Goal: Complete application form: Complete application form

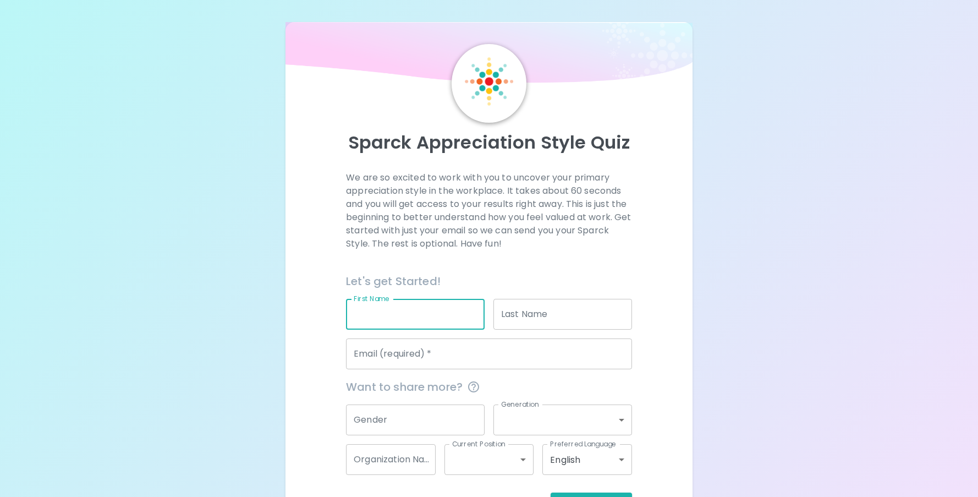
click at [394, 309] on input "First Name" at bounding box center [415, 314] width 139 height 31
type input "[PERSON_NAME]"
type input "[PERSON_NAME][EMAIL_ADDRESS][PERSON_NAME][DOMAIN_NAME][US_STATE]"
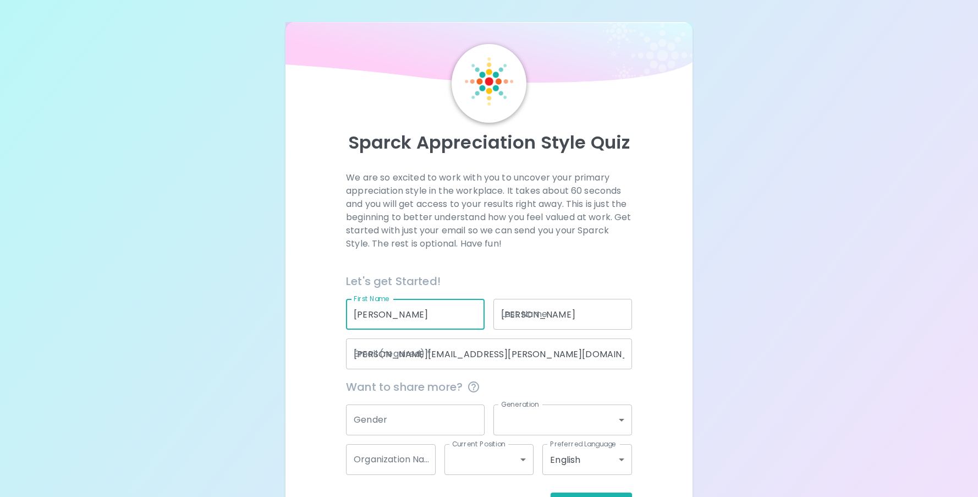
type input "[US_STATE] School for the Deaf"
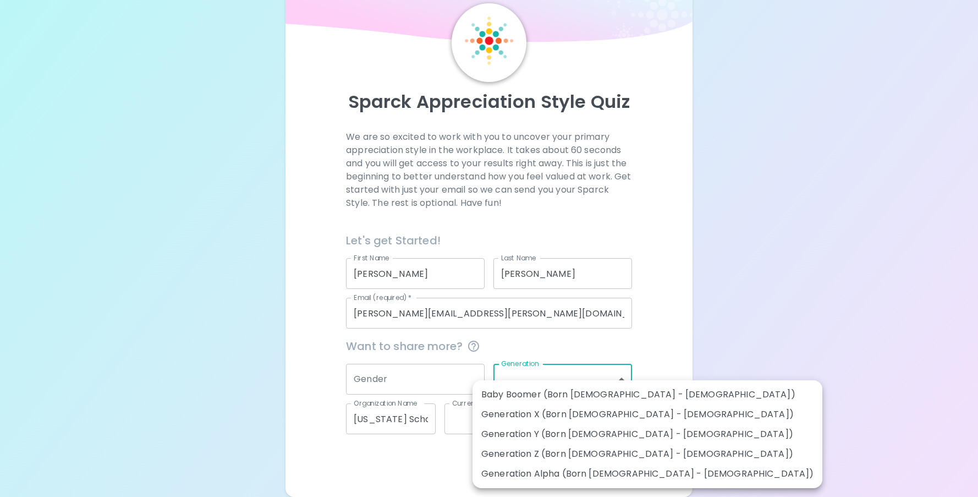
click at [585, 381] on body "Sparck Appreciation Style Quiz We are so excited to work with you to uncover yo…" at bounding box center [489, 228] width 978 height 538
click at [578, 416] on li "Generation X (Born [DEMOGRAPHIC_DATA] - [DEMOGRAPHIC_DATA])" at bounding box center [648, 414] width 350 height 20
type input "generation_x"
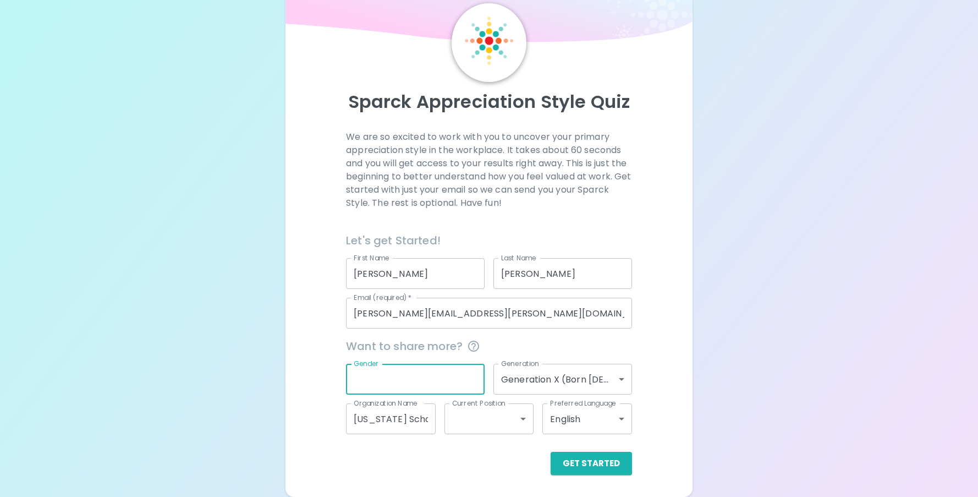
click at [410, 373] on input "Gender" at bounding box center [415, 379] width 139 height 31
type input "[DEMOGRAPHIC_DATA]"
click at [473, 434] on div "Get Started" at bounding box center [484, 454] width 295 height 41
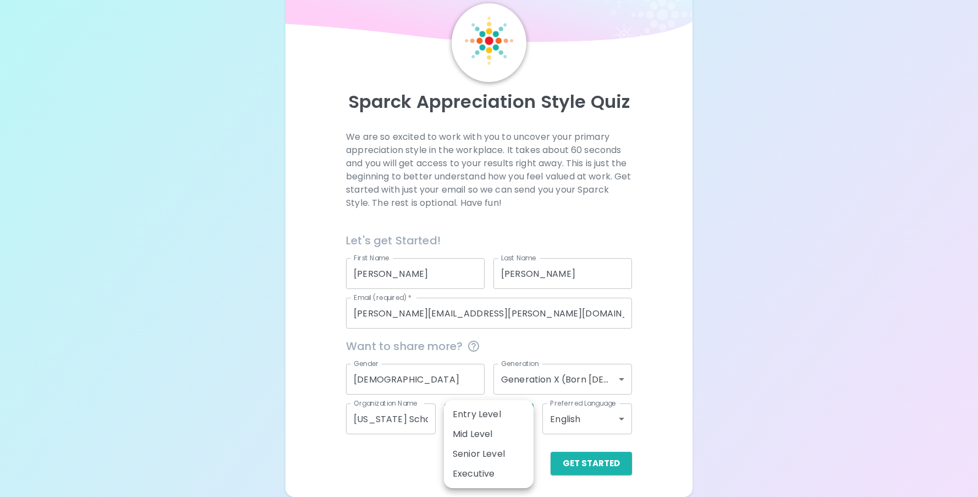
click at [474, 422] on body "Sparck Appreciation Style Quiz We are so excited to work with you to uncover yo…" at bounding box center [489, 228] width 978 height 538
click at [706, 413] on div at bounding box center [489, 248] width 978 height 497
click at [478, 424] on body "Sparck Appreciation Style Quiz We are so excited to work with you to uncover yo…" at bounding box center [489, 228] width 978 height 538
click at [478, 436] on li "Mid Level" at bounding box center [489, 434] width 90 height 20
click at [489, 420] on body "Sparck Appreciation Style Quiz We are so excited to work with you to uncover yo…" at bounding box center [489, 228] width 978 height 538
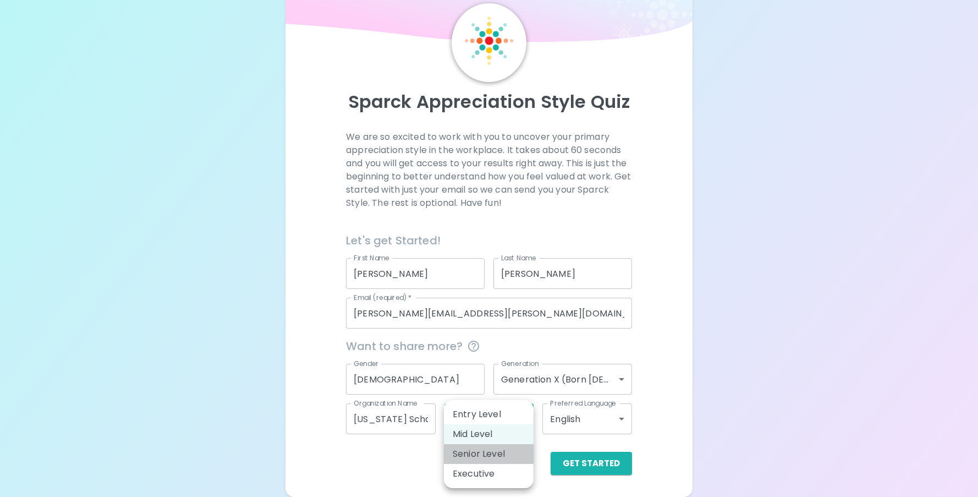
drag, startPoint x: 486, startPoint y: 453, endPoint x: 525, endPoint y: 457, distance: 38.8
click at [486, 453] on li "Senior Level" at bounding box center [489, 454] width 90 height 20
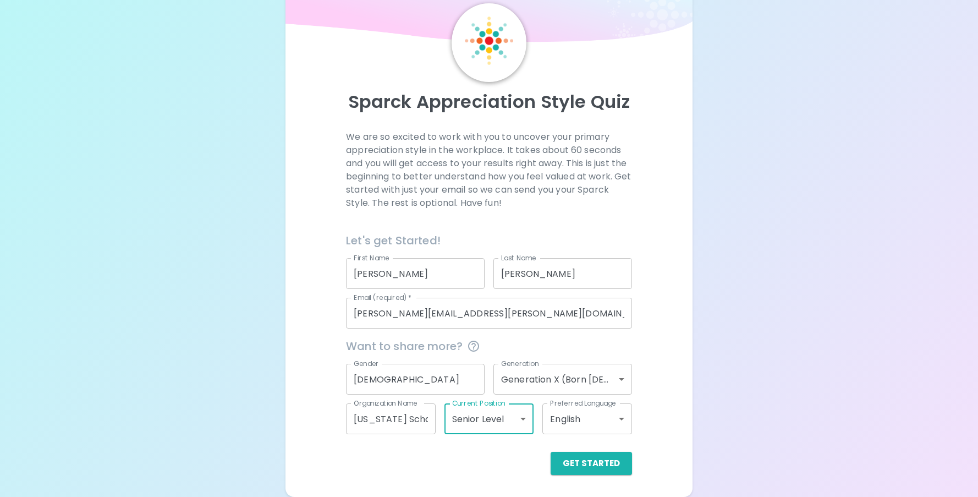
click at [498, 419] on body "Sparck Appreciation Style Quiz We are so excited to work with you to uncover yo…" at bounding box center [489, 228] width 978 height 538
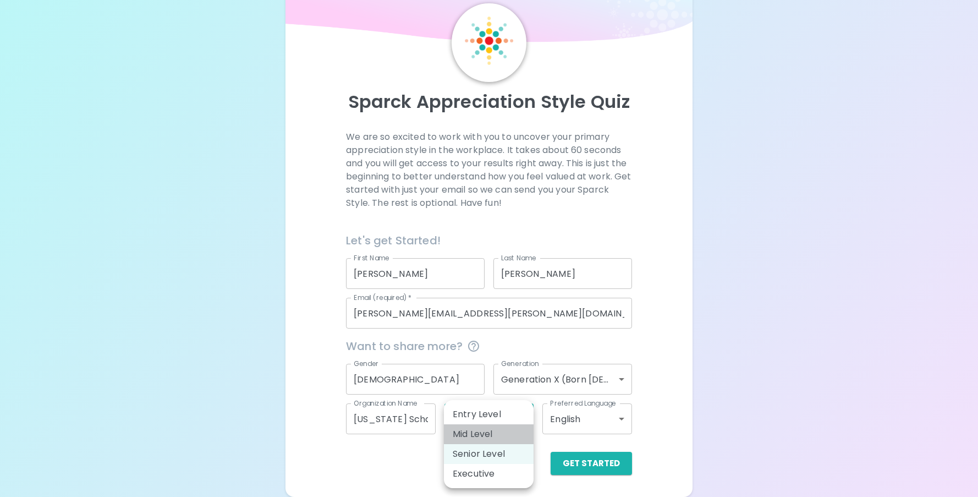
click at [494, 434] on li "Mid Level" at bounding box center [489, 434] width 90 height 20
type input "mid_level"
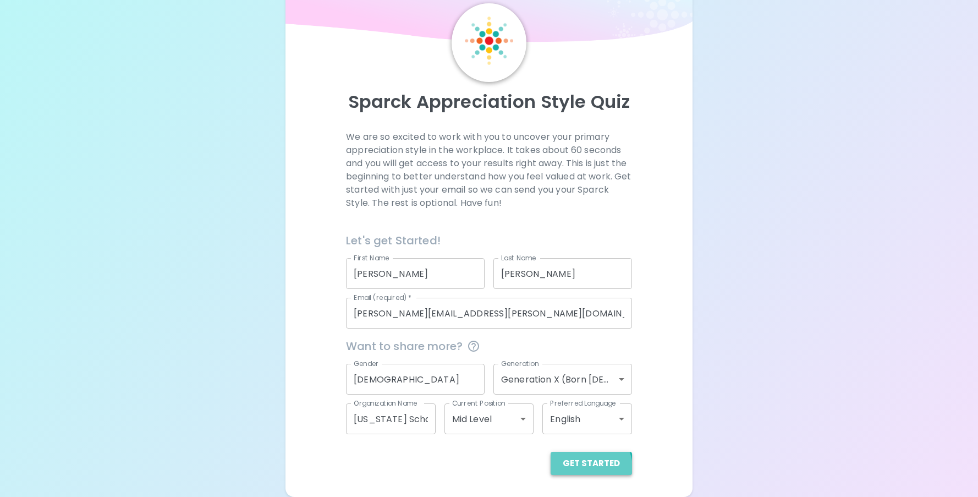
click at [588, 468] on button "Get Started" at bounding box center [591, 463] width 81 height 23
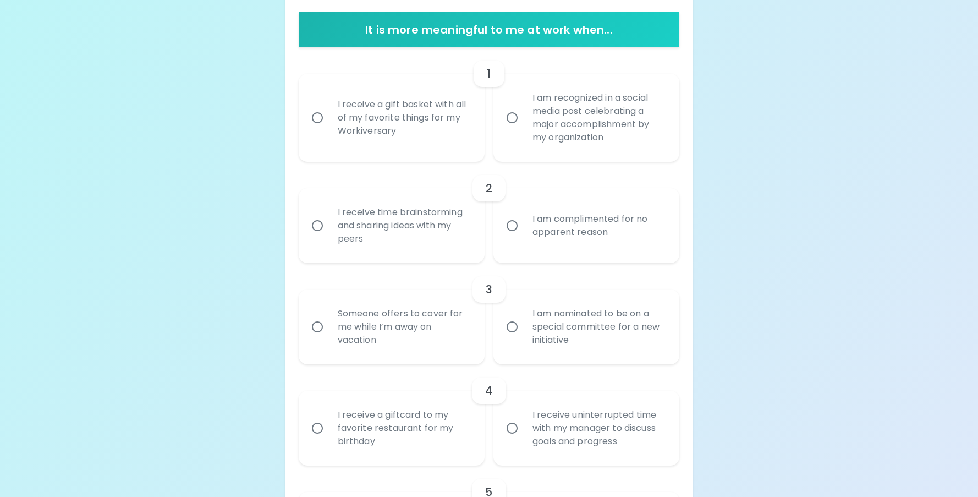
scroll to position [220, 0]
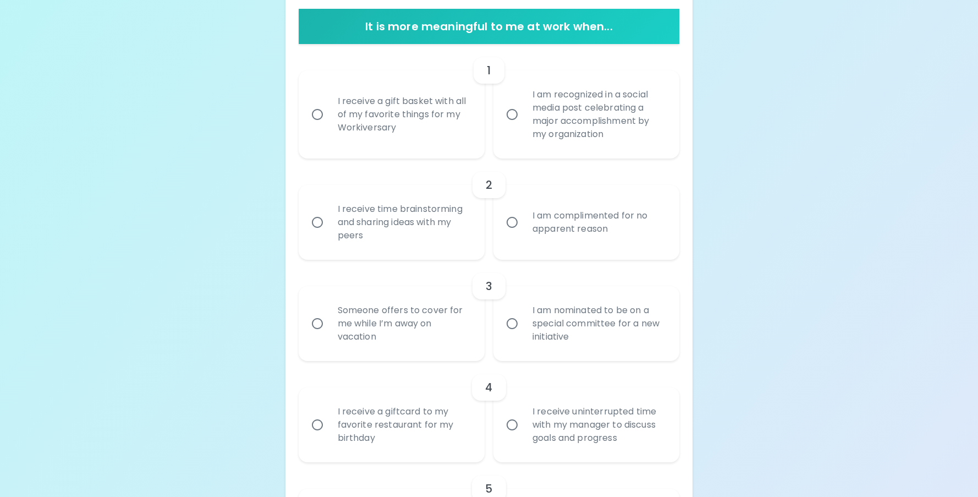
click at [324, 426] on input "I receive a giftcard to my favorite restaurant for my birthday" at bounding box center [317, 424] width 23 height 23
radio input "true"
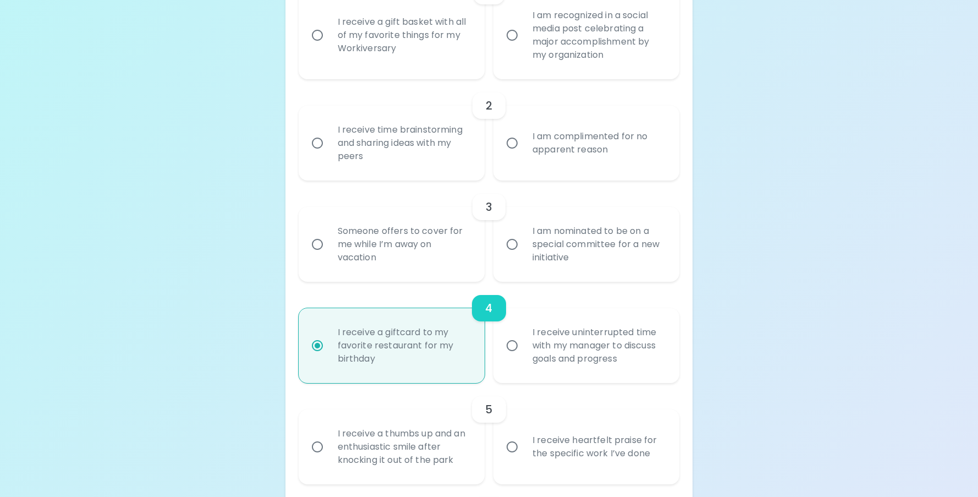
scroll to position [308, 0]
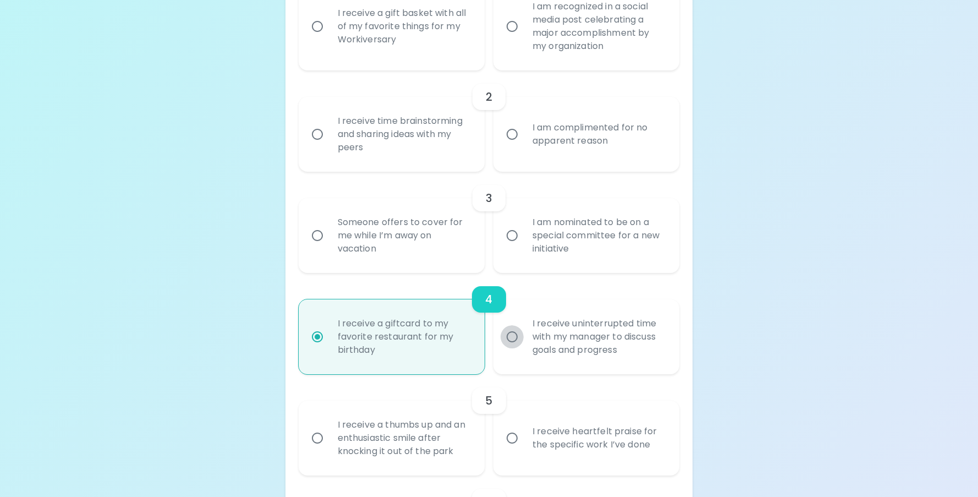
click at [519, 339] on input "I receive uninterrupted time with my manager to discuss goals and progress" at bounding box center [512, 336] width 23 height 23
radio input "true"
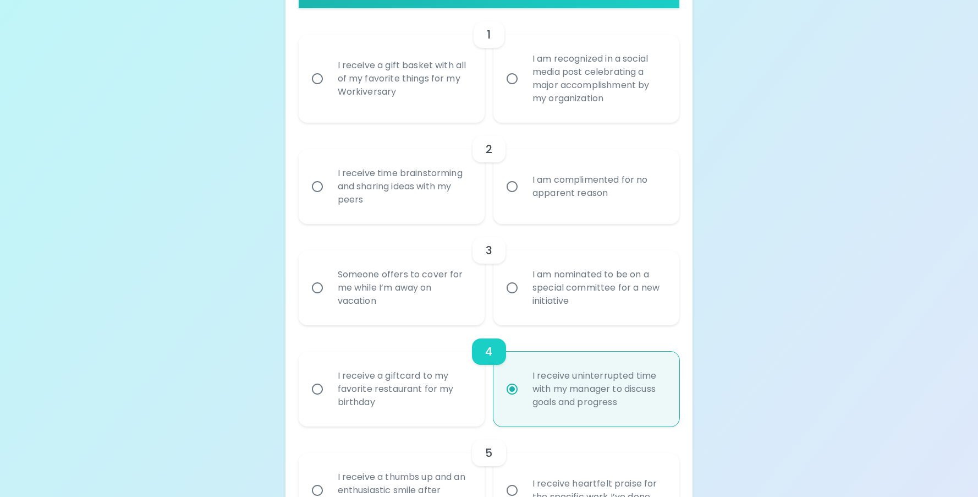
scroll to position [255, 0]
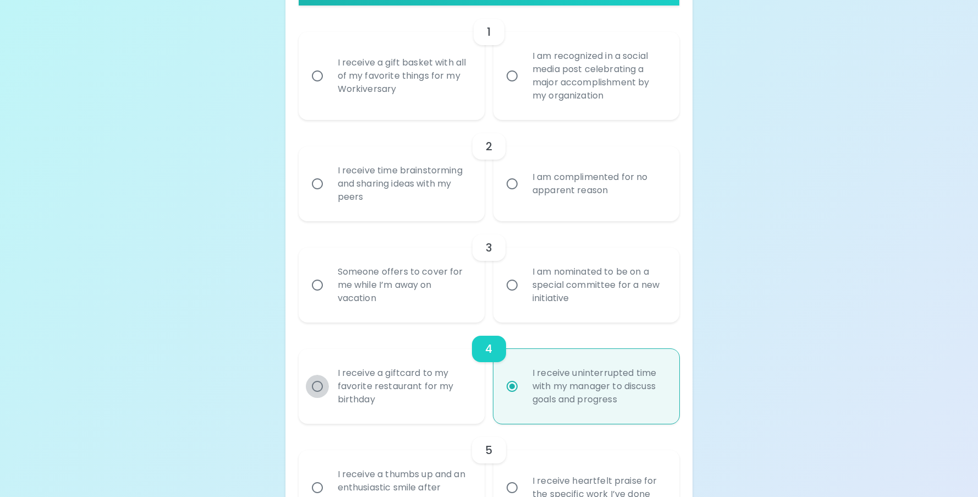
click at [319, 390] on input "I receive a giftcard to my favorite restaurant for my birthday" at bounding box center [317, 386] width 23 height 23
radio input "true"
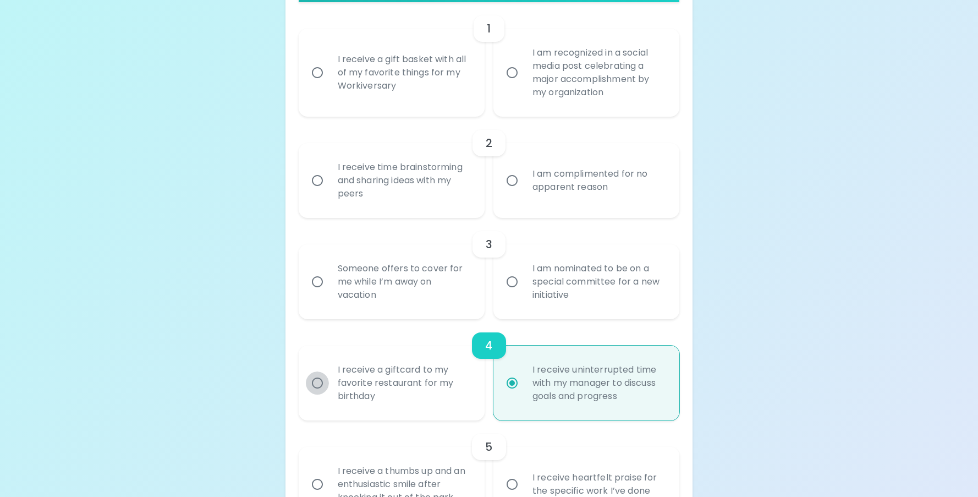
scroll to position [263, 0]
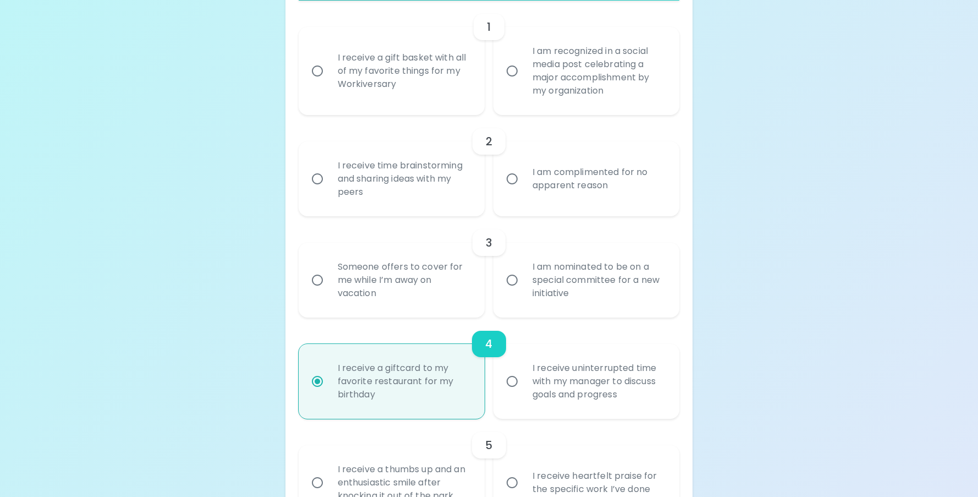
click at [548, 263] on div "I am nominated to be on a special committee for a new initiative" at bounding box center [599, 280] width 150 height 66
click at [524, 268] on input "I am nominated to be on a special committee for a new initiative" at bounding box center [512, 279] width 23 height 23
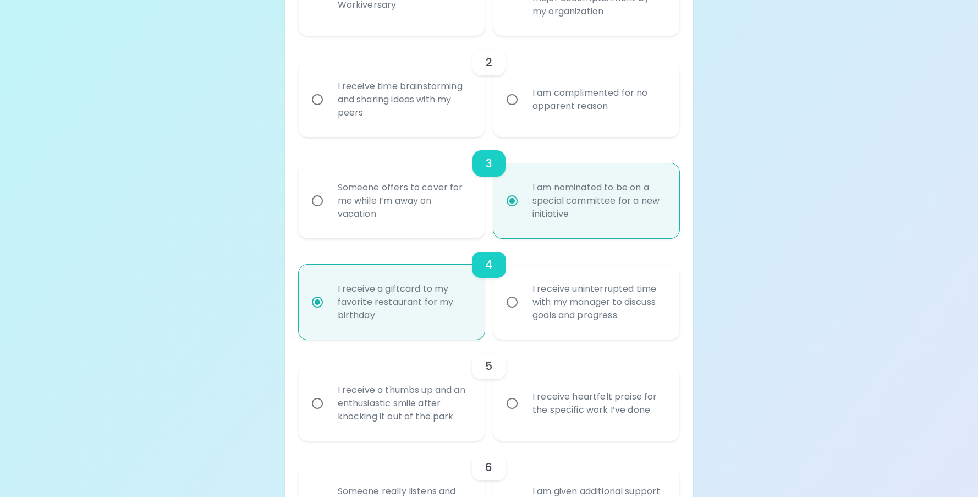
scroll to position [351, 0]
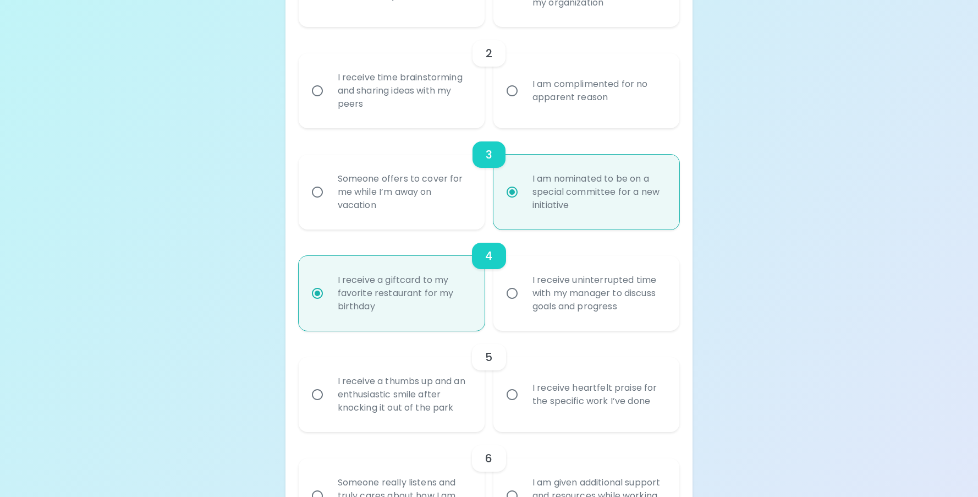
click at [516, 190] on input "I am nominated to be on a special committee for a new initiative" at bounding box center [512, 191] width 23 height 23
radio input "true"
click at [512, 191] on input "I am nominated to be on a special committee for a new initiative" at bounding box center [512, 191] width 23 height 23
click at [481, 142] on div "3" at bounding box center [489, 154] width 33 height 26
click at [429, 178] on div "Someone offers to cover for me while I’m away on vacation" at bounding box center [404, 192] width 150 height 66
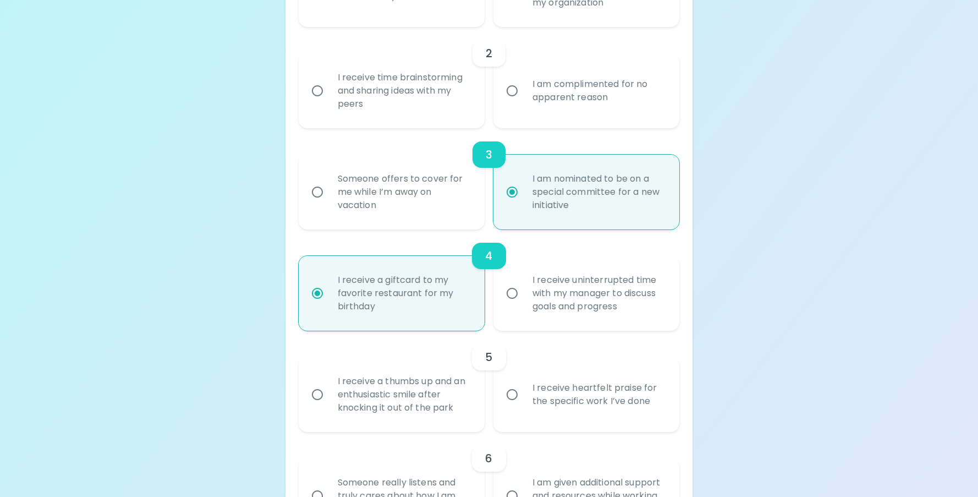
click at [329, 180] on input "Someone offers to cover for me while I’m away on vacation" at bounding box center [317, 191] width 23 height 23
radio input "false"
radio input "true"
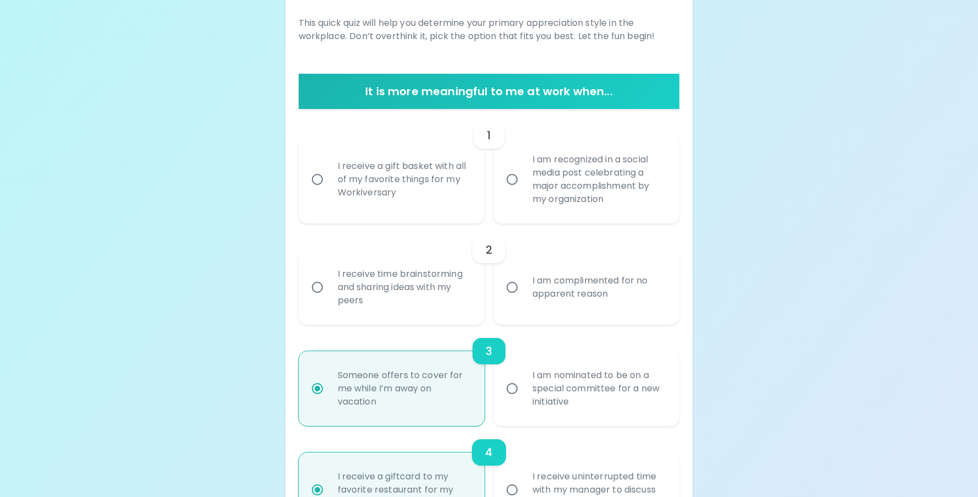
scroll to position [0, 0]
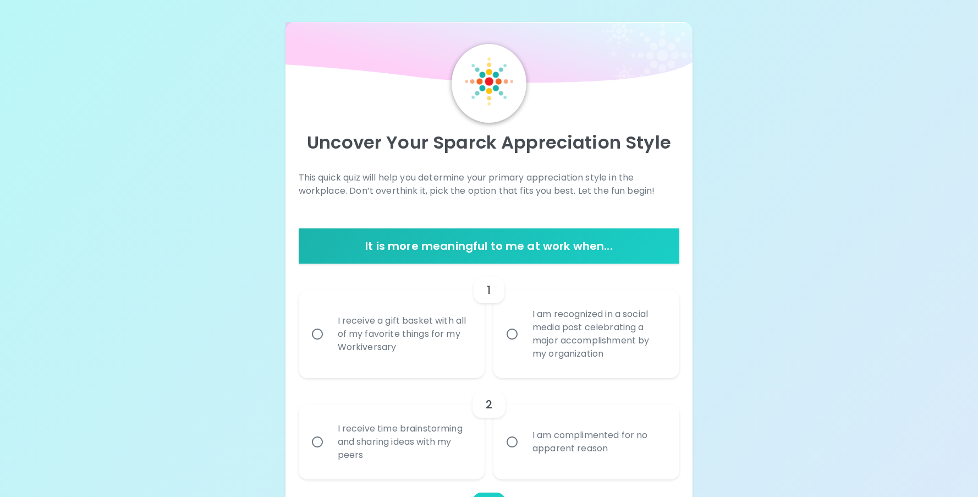
radio input "true"
drag, startPoint x: 316, startPoint y: 332, endPoint x: 434, endPoint y: 338, distance: 117.9
click at [316, 332] on input "I receive a gift basket with all of my favorite things for my Workiversary" at bounding box center [317, 333] width 23 height 23
radio input "false"
radio input "true"
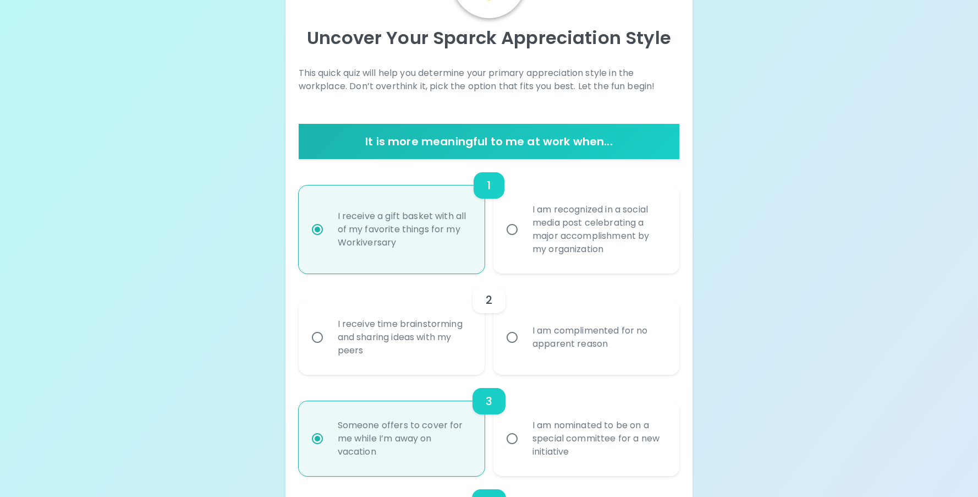
scroll to position [120, 0]
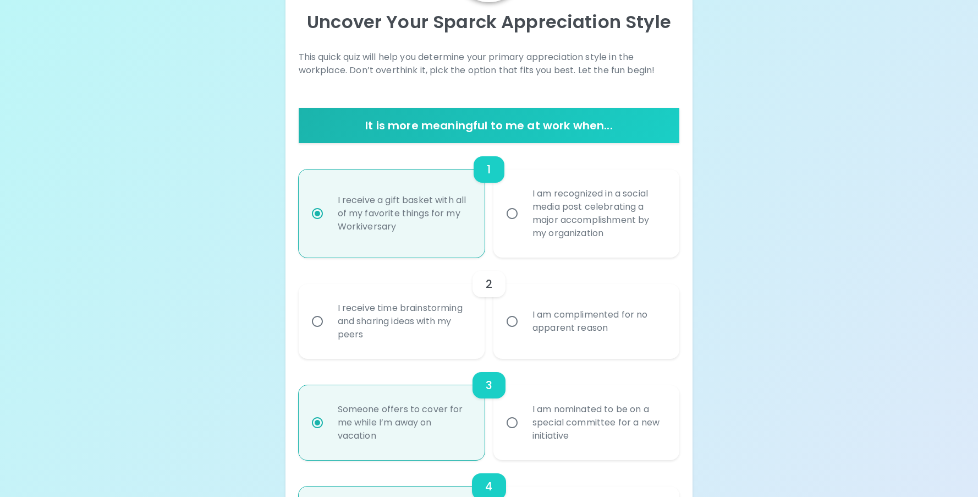
radio input "true"
click at [321, 320] on input "I receive time brainstorming and sharing ideas with my peers" at bounding box center [317, 321] width 23 height 23
radio input "false"
radio input "true"
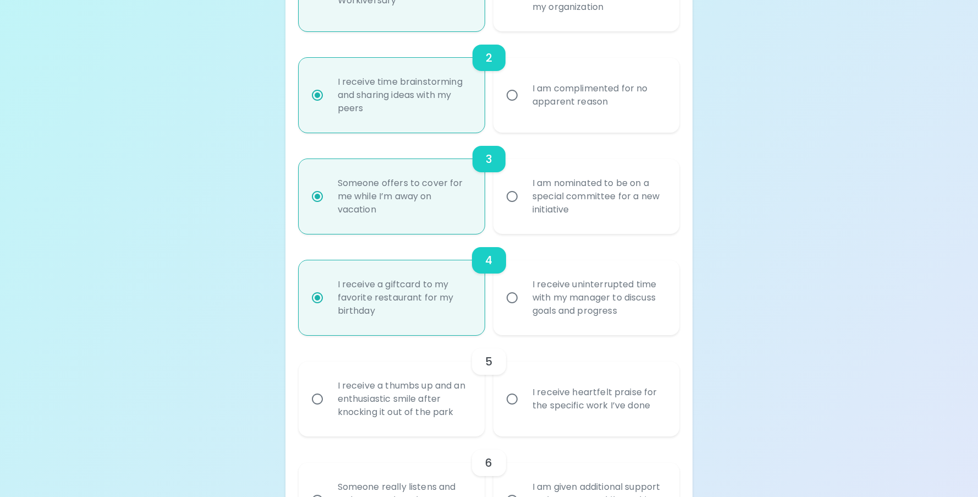
scroll to position [350, 0]
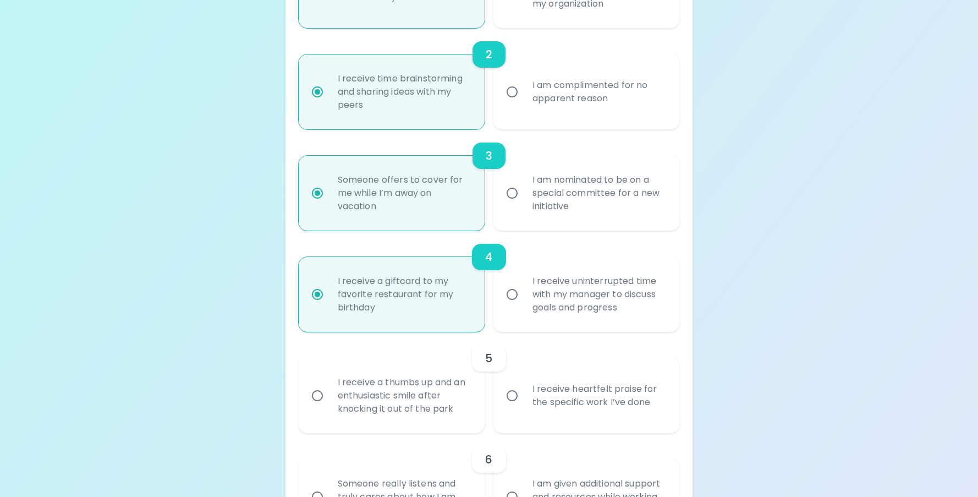
radio input "true"
click at [514, 401] on input "I receive heartfelt praise for the specific work I’ve done" at bounding box center [512, 395] width 23 height 23
radio input "false"
radio input "true"
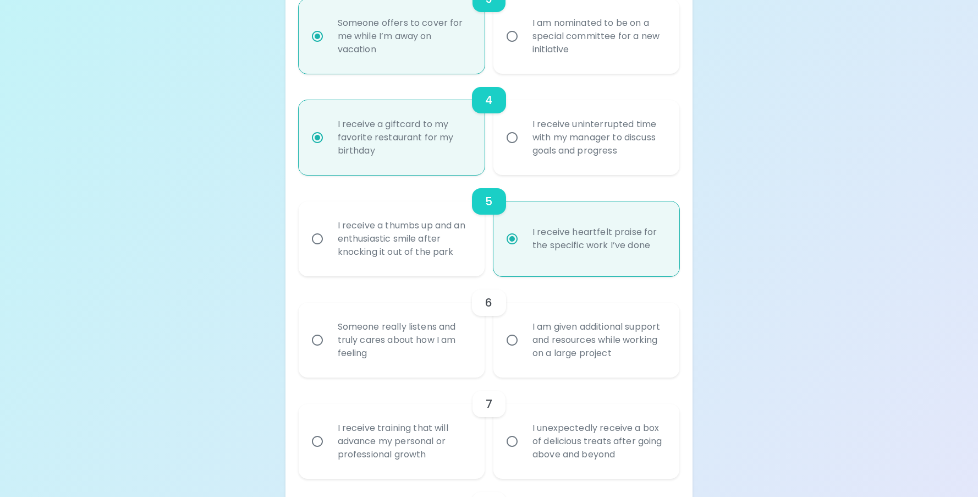
scroll to position [511, 0]
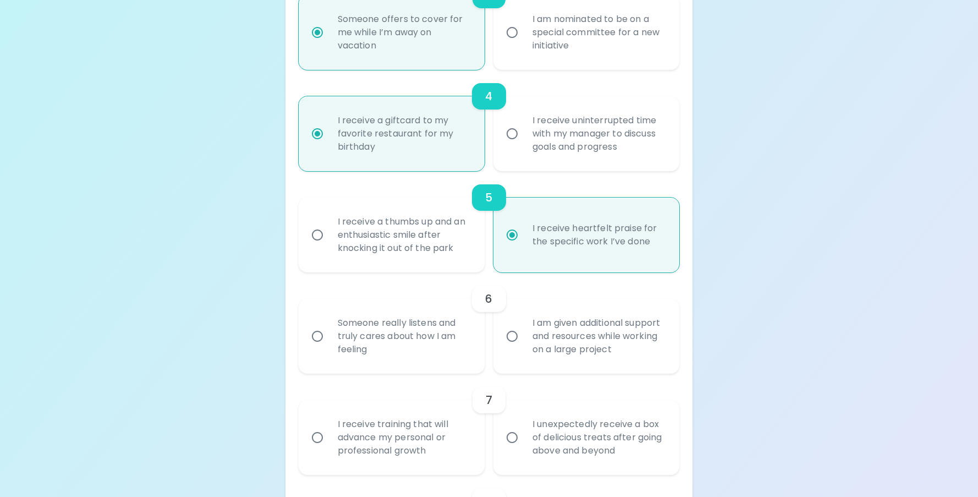
radio input "true"
click at [514, 341] on input "I am given additional support and resources while working on a large project" at bounding box center [512, 336] width 23 height 23
radio input "false"
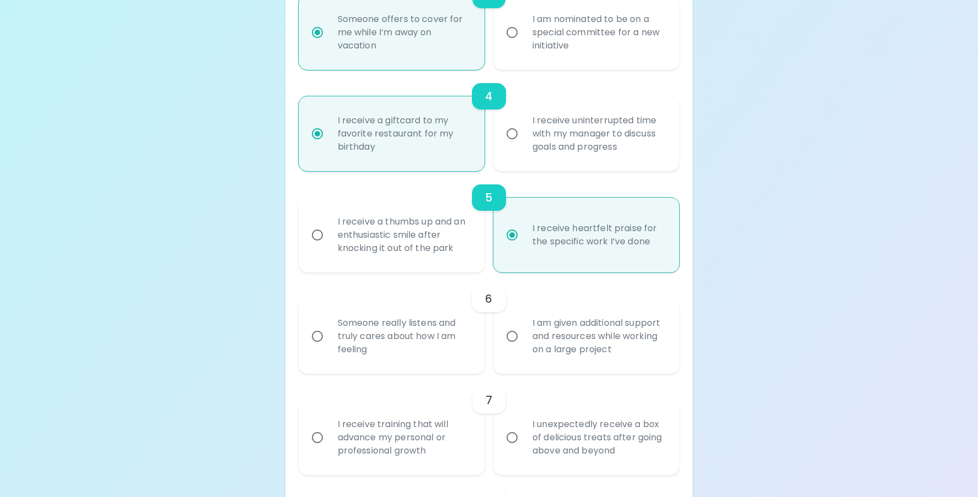
radio input "false"
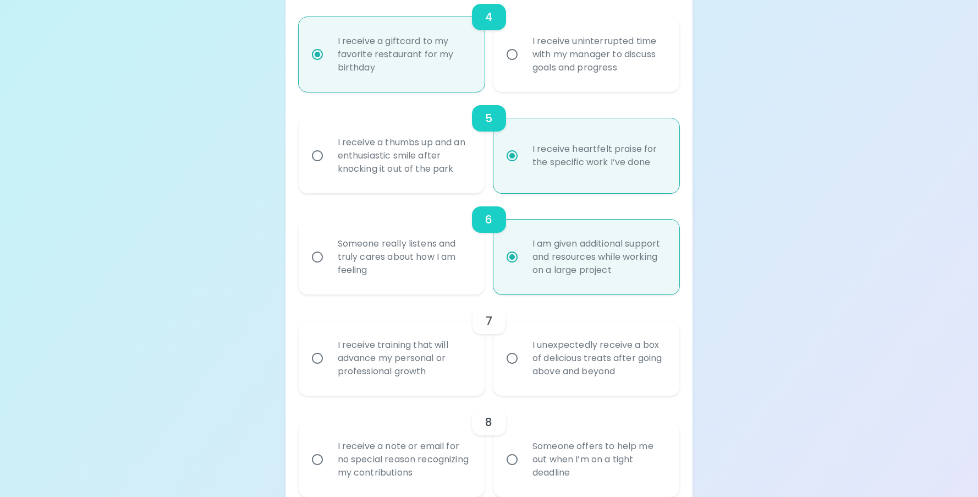
scroll to position [599, 0]
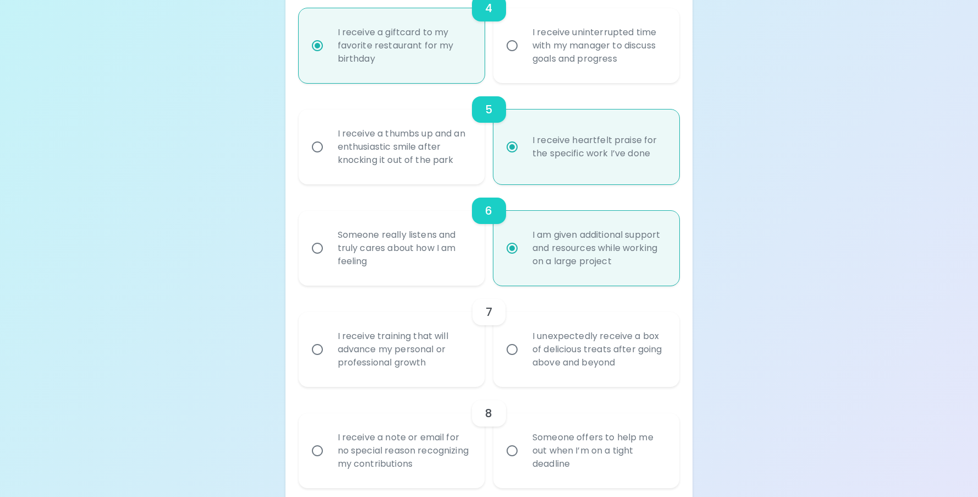
radio input "true"
click at [440, 351] on div "I receive training that will advance my personal or professional growth" at bounding box center [404, 349] width 150 height 66
click at [329, 351] on input "I receive training that will advance my personal or professional growth" at bounding box center [317, 349] width 23 height 23
radio input "false"
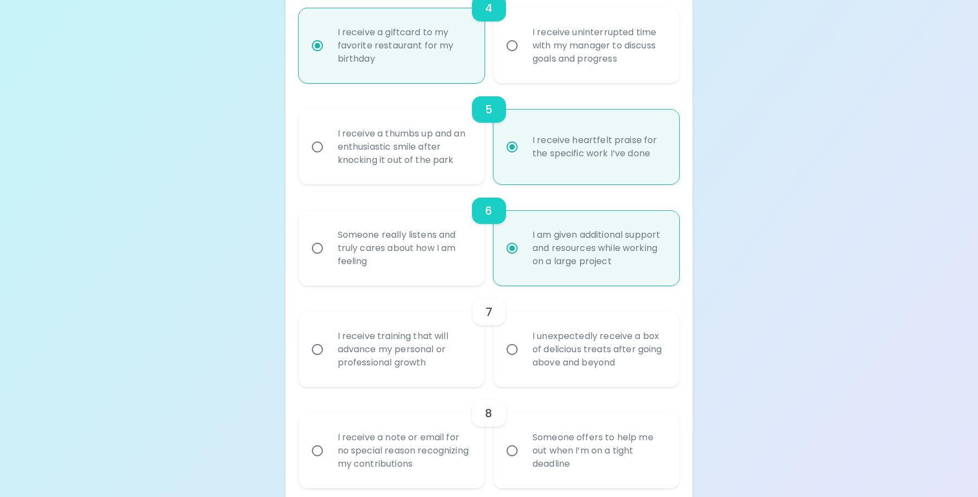
radio input "false"
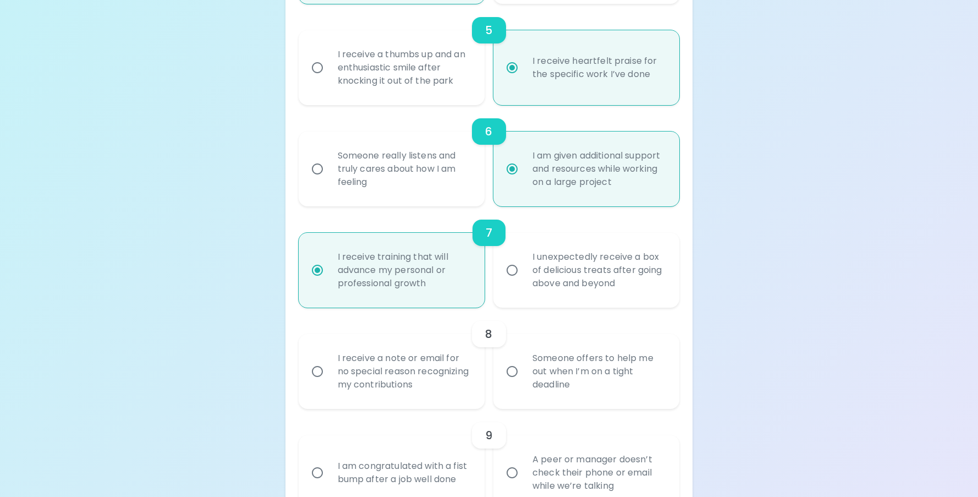
scroll to position [687, 0]
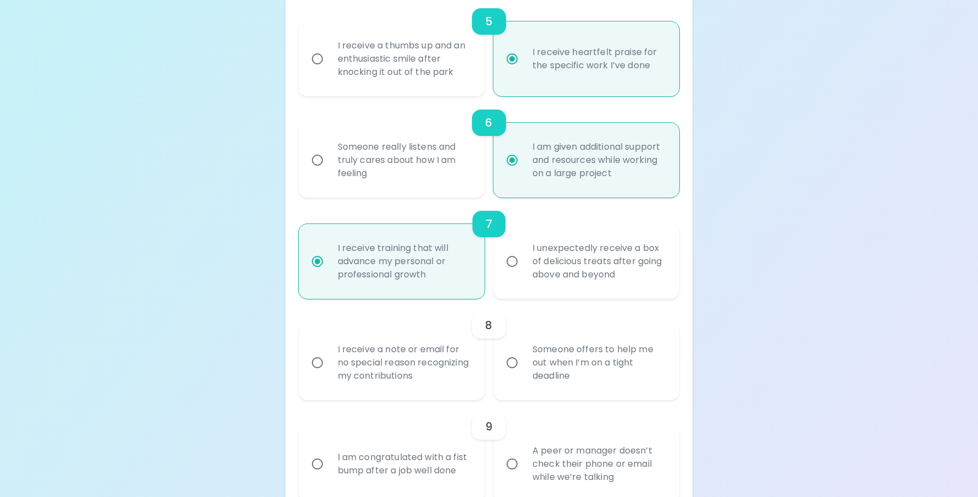
radio input "true"
click at [442, 359] on div "I receive a note or email for no special reason recognizing my contributions" at bounding box center [404, 363] width 150 height 66
click at [329, 359] on input "I receive a note or email for no special reason recognizing my contributions" at bounding box center [317, 362] width 23 height 23
radio input "false"
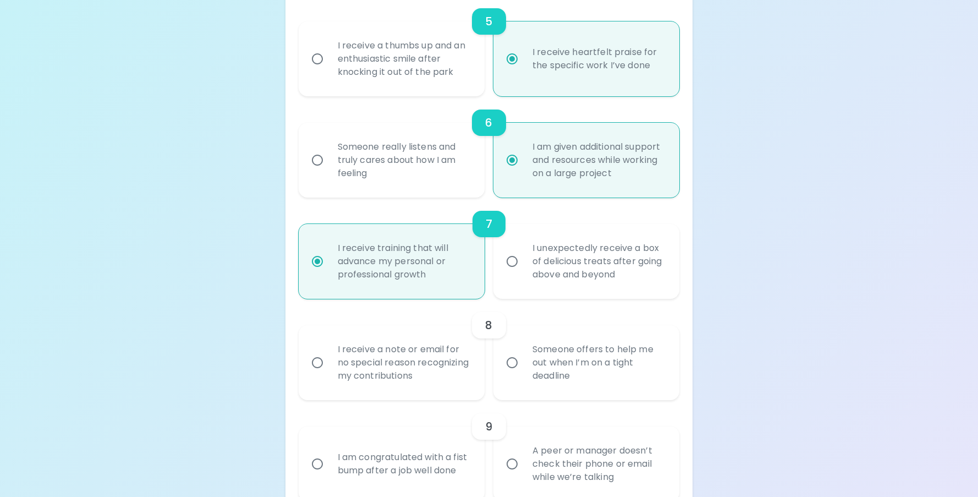
radio input "false"
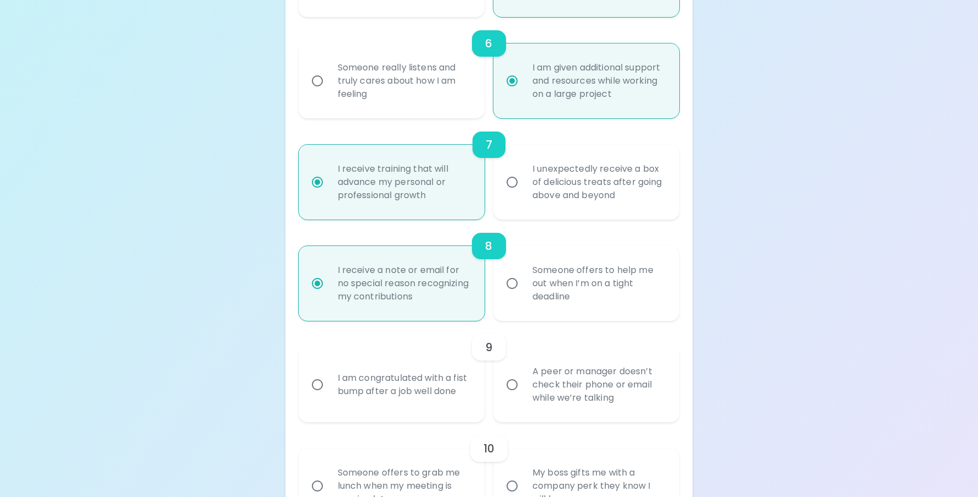
scroll to position [775, 0]
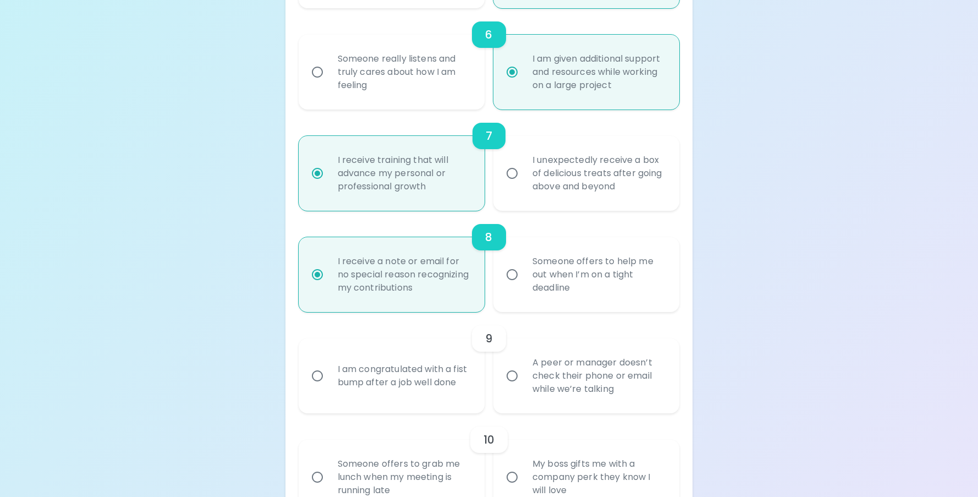
radio input "true"
click at [509, 383] on input "A peer or manager doesn’t check their phone or email while we’re talking" at bounding box center [512, 375] width 23 height 23
radio input "false"
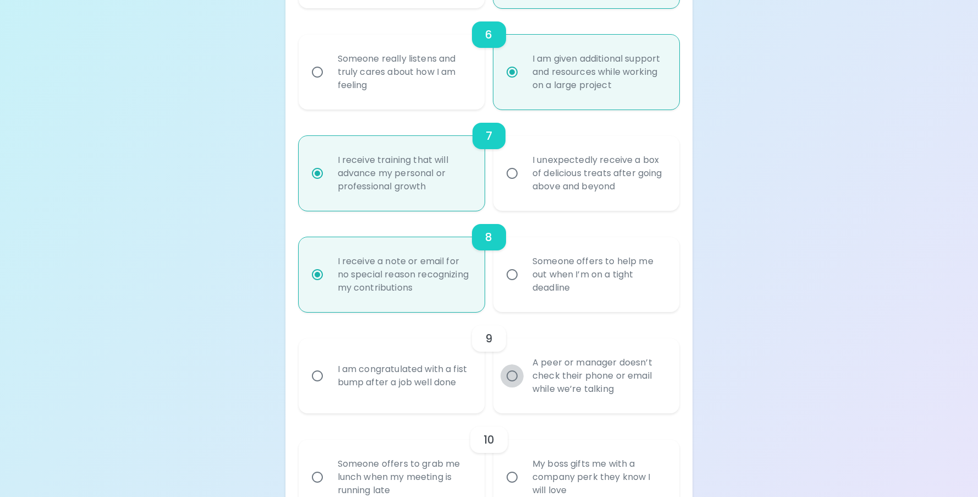
radio input "false"
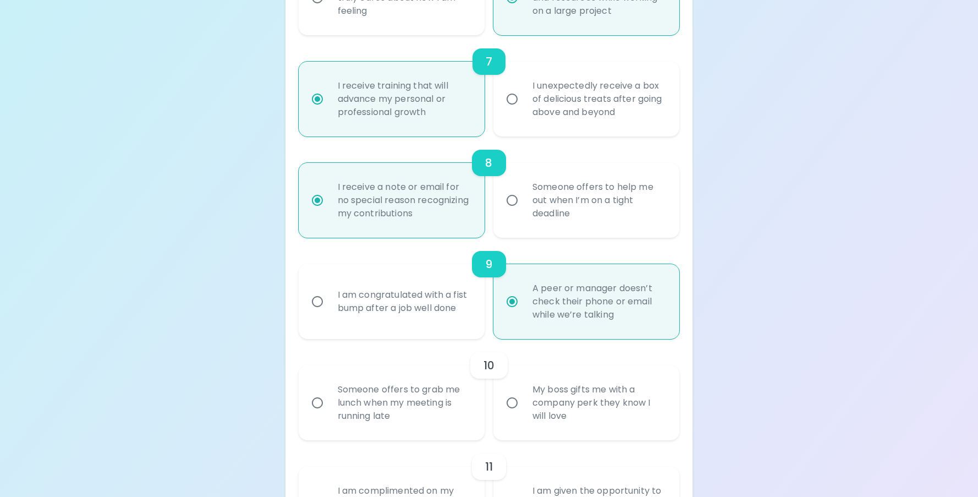
scroll to position [863, 0]
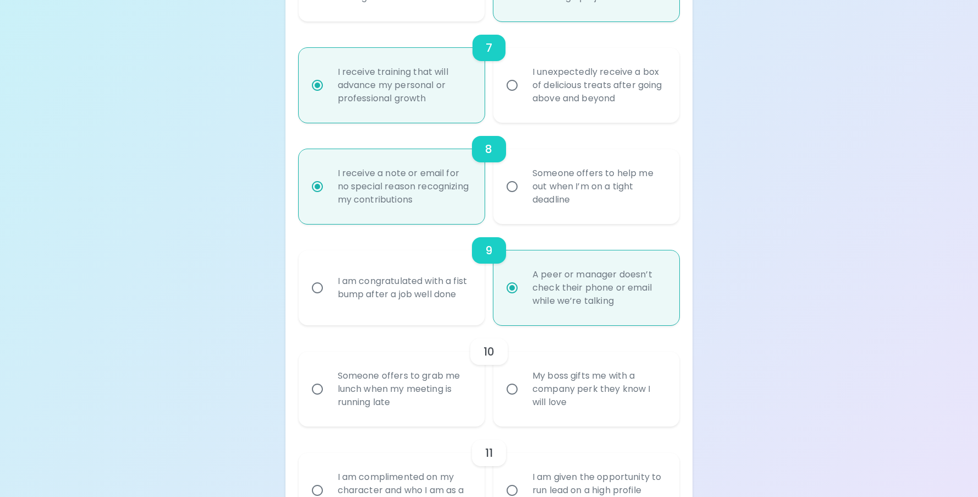
radio input "true"
click at [523, 387] on input "My boss gifts me with a company perk they know I will love" at bounding box center [512, 388] width 23 height 23
radio input "false"
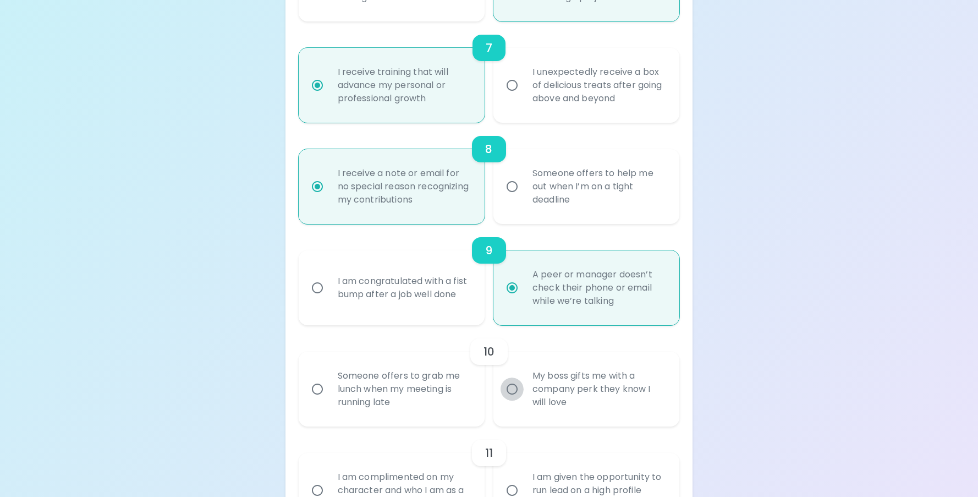
radio input "false"
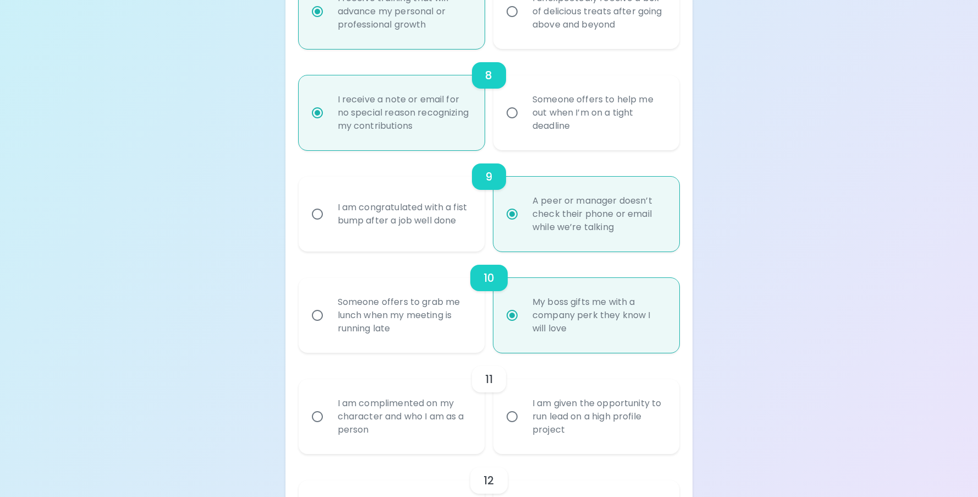
scroll to position [951, 0]
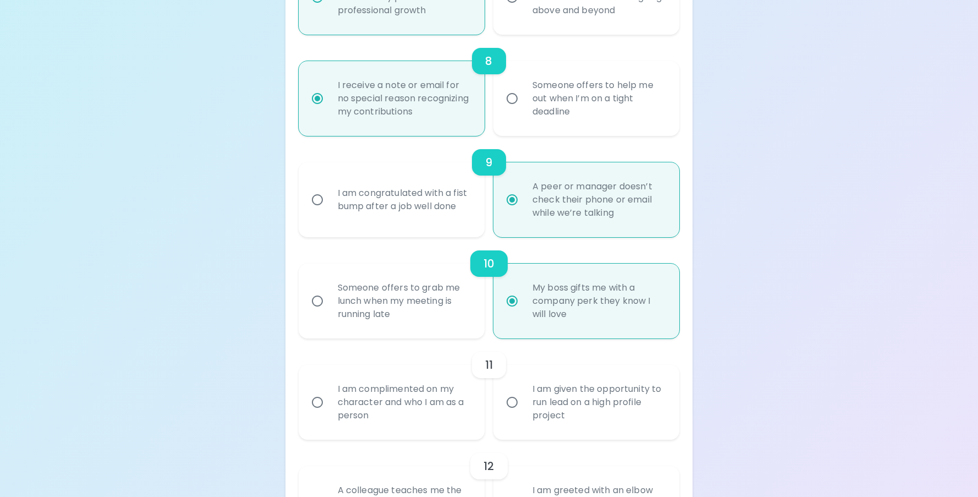
radio input "true"
click at [452, 392] on div "I am complimented on my character and who I am as a person" at bounding box center [404, 402] width 150 height 66
click at [329, 392] on input "I am complimented on my character and who I am as a person" at bounding box center [317, 402] width 23 height 23
radio input "false"
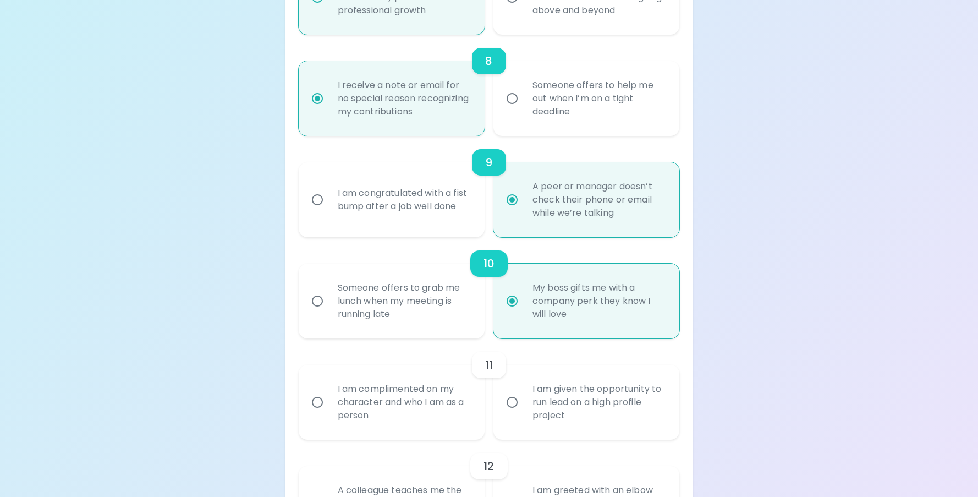
radio input "false"
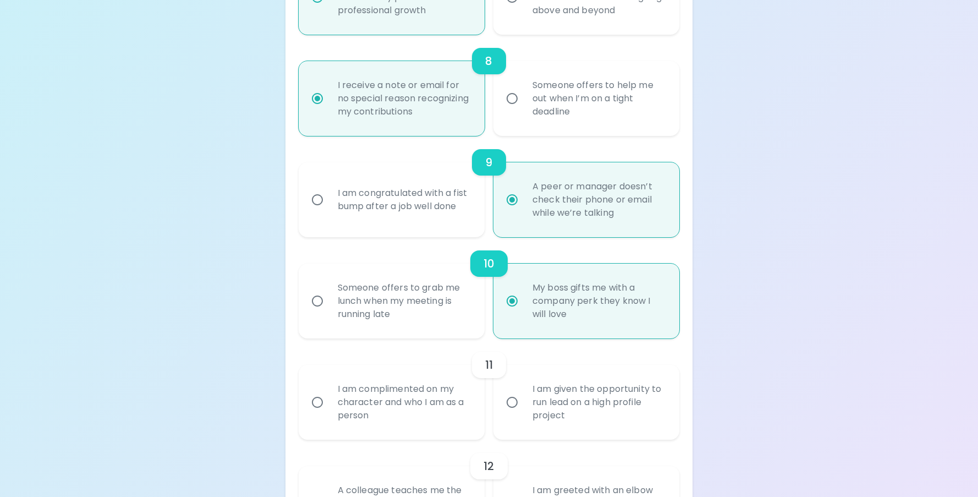
radio input "false"
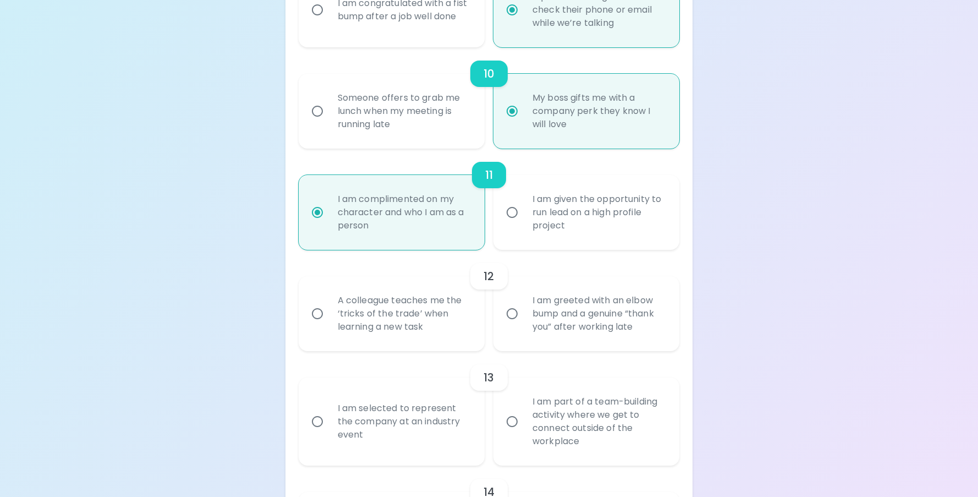
scroll to position [1147, 0]
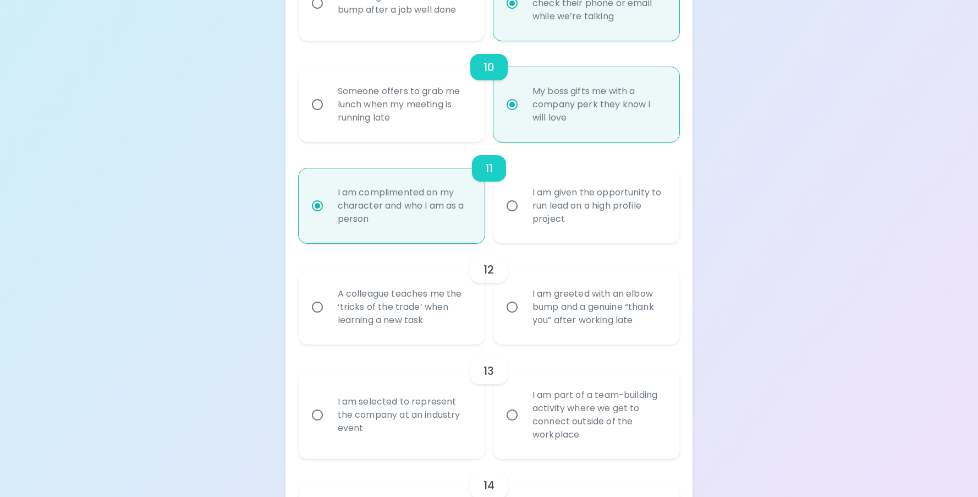
radio input "true"
click at [529, 397] on div "I am part of a team-building activity where we get to connect outside of the wo…" at bounding box center [599, 414] width 150 height 79
click at [524, 403] on input "I am part of a team-building activity where we get to connect outside of the wo…" at bounding box center [512, 414] width 23 height 23
radio input "false"
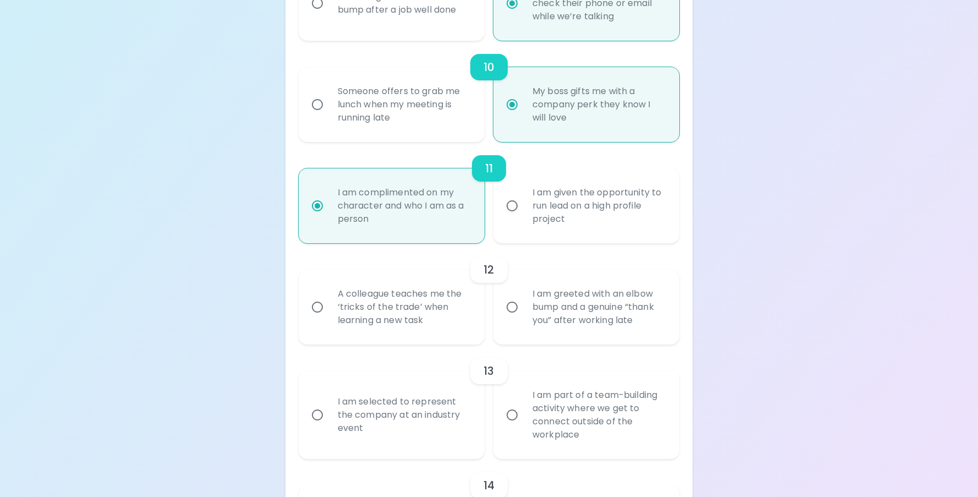
radio input "false"
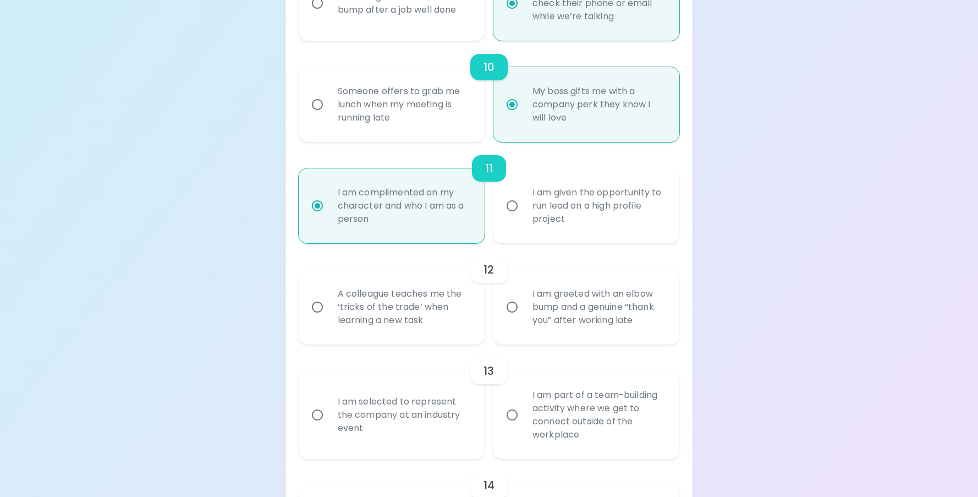
radio input "false"
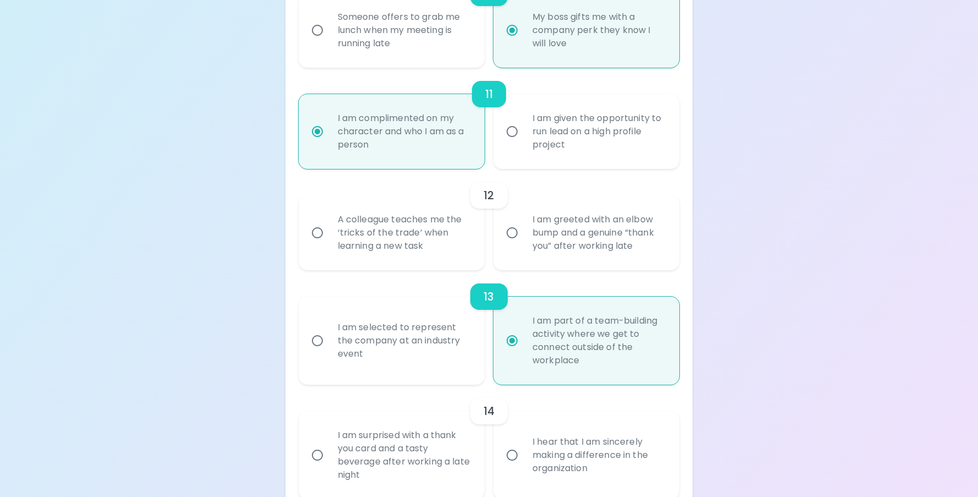
scroll to position [1235, 0]
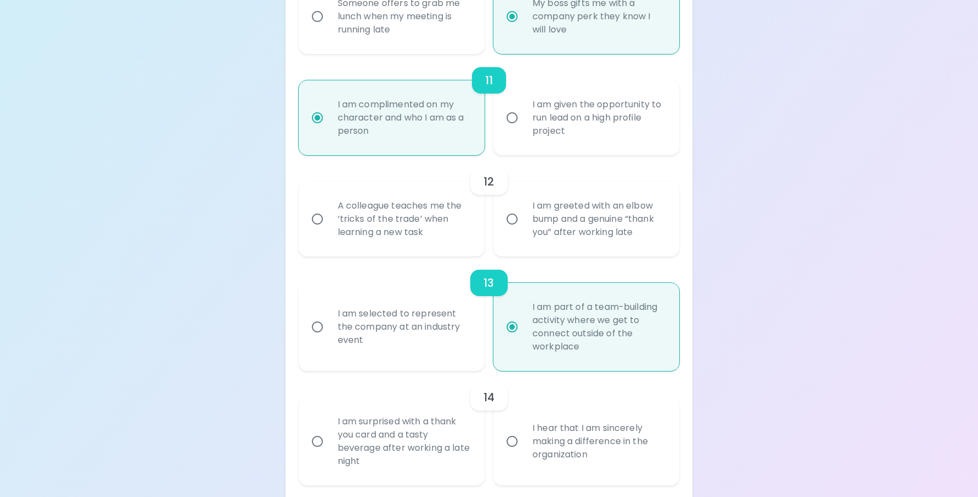
radio input "true"
click at [556, 404] on div "14" at bounding box center [489, 397] width 381 height 26
click at [512, 437] on input "I hear that I am sincerely making a difference in the organization" at bounding box center [512, 441] width 23 height 23
radio input "false"
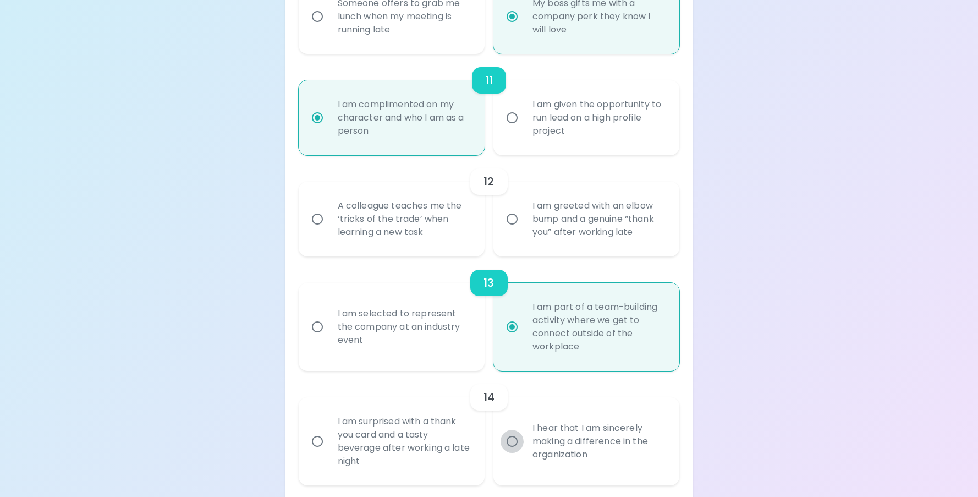
radio input "false"
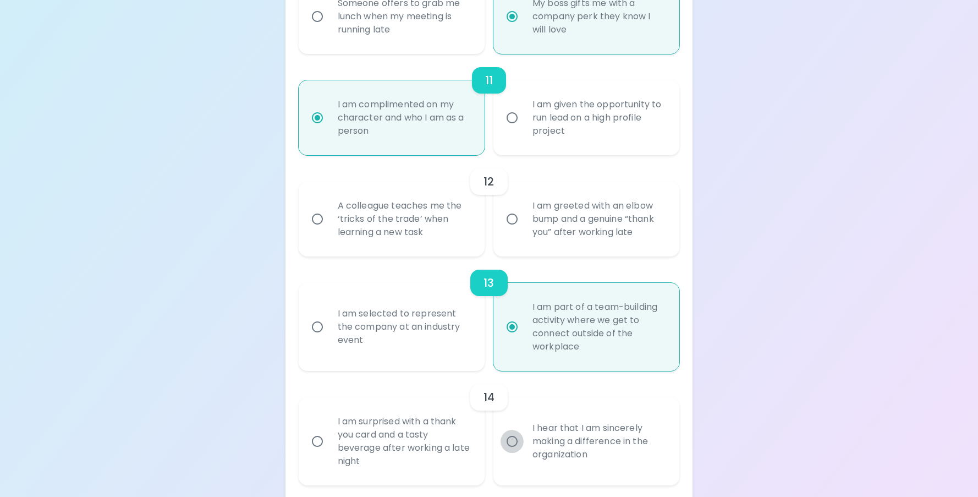
radio input "false"
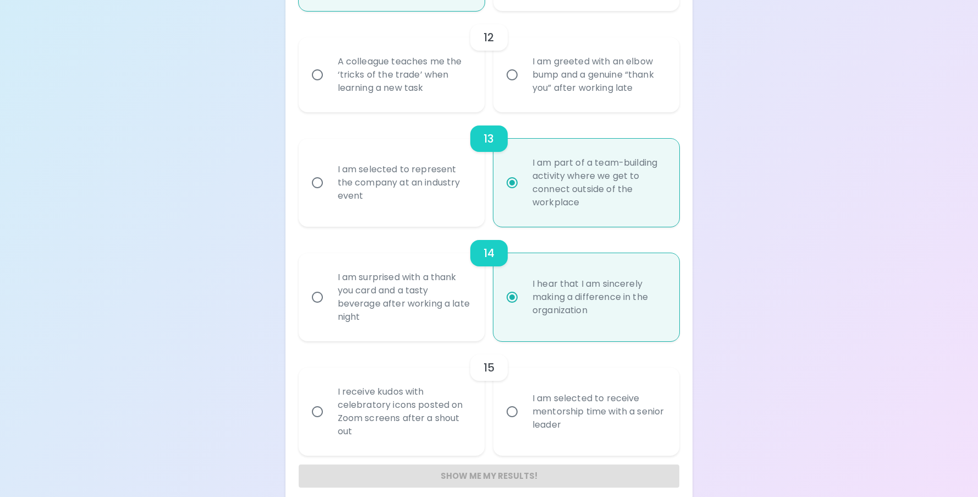
scroll to position [1392, 0]
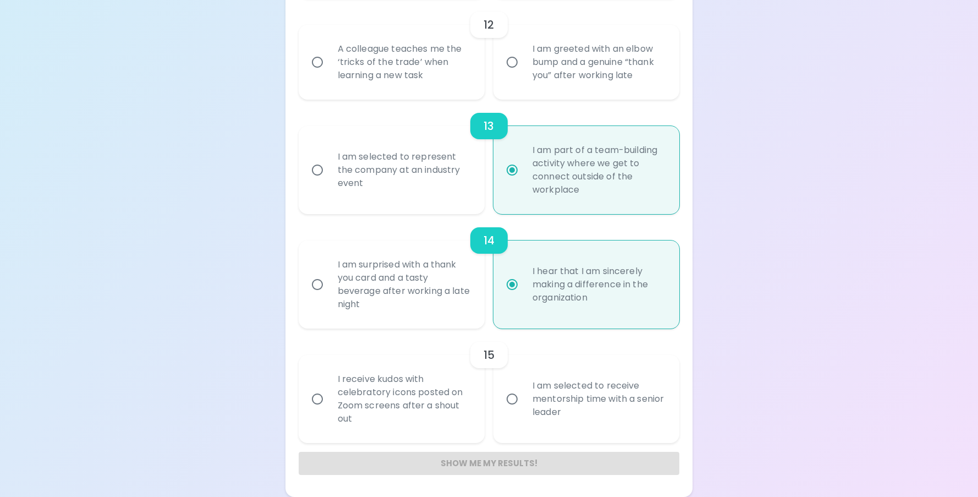
radio input "true"
click at [561, 380] on div "I am selected to receive mentorship time with a senior leader" at bounding box center [599, 399] width 150 height 66
click at [524, 387] on input "I am selected to receive mentorship time with a senior leader" at bounding box center [512, 398] width 23 height 23
radio input "false"
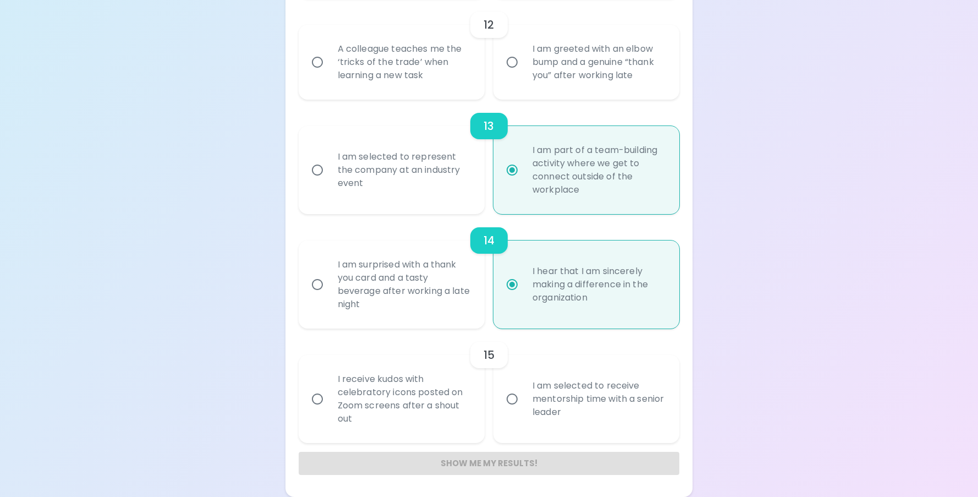
radio input "false"
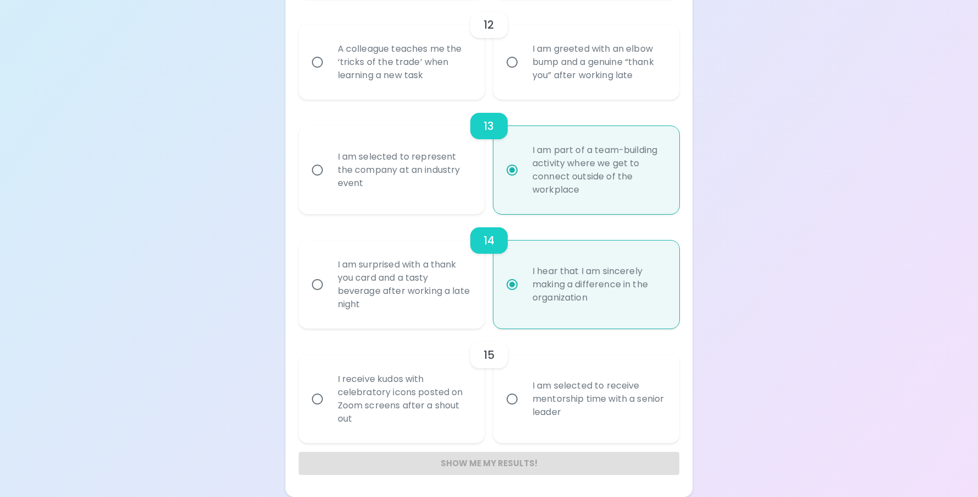
radio input "false"
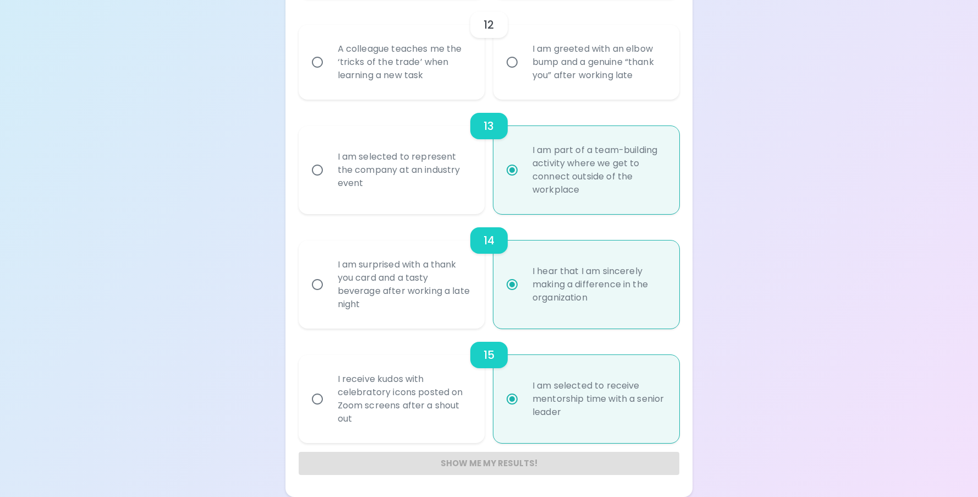
radio input "true"
click at [490, 470] on div "Show me my results!" at bounding box center [489, 463] width 381 height 23
click at [495, 462] on div "Show me my results!" at bounding box center [489, 463] width 381 height 23
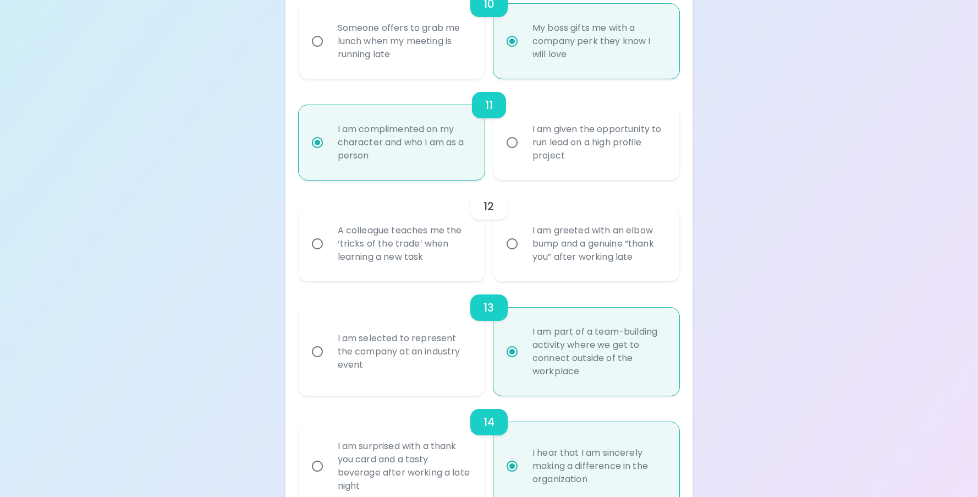
scroll to position [1135, 0]
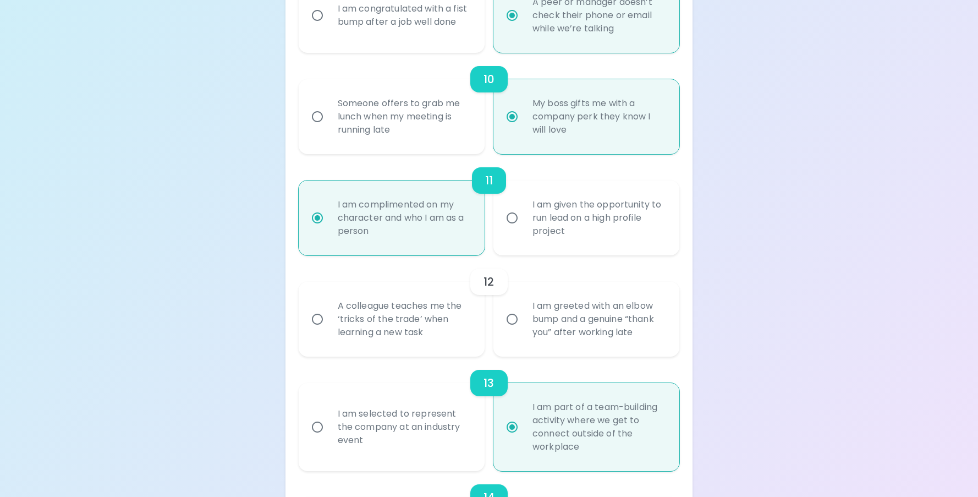
click at [360, 317] on div "A colleague teaches me the ‘tricks of the trade’ when learning a new task" at bounding box center [404, 319] width 150 height 66
click at [329, 317] on input "A colleague teaches me the ‘tricks of the trade’ when learning a new task" at bounding box center [317, 319] width 23 height 23
radio input "false"
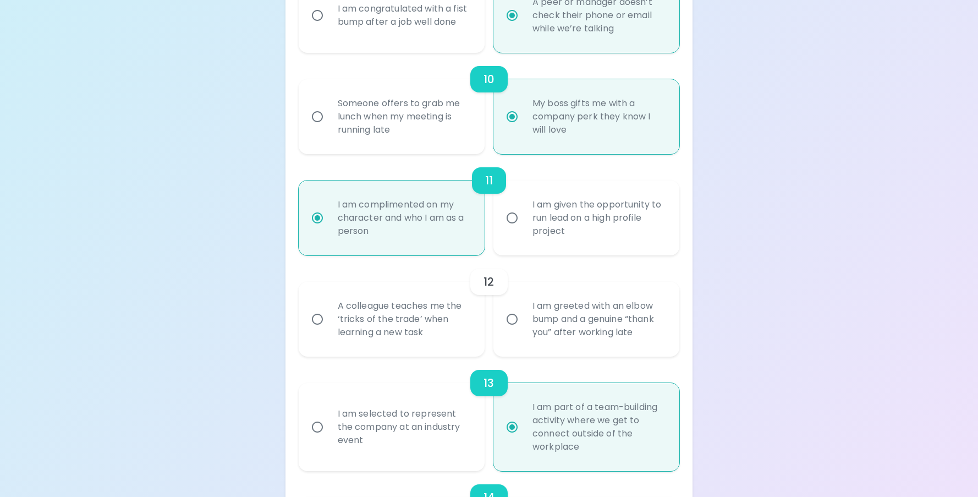
radio input "false"
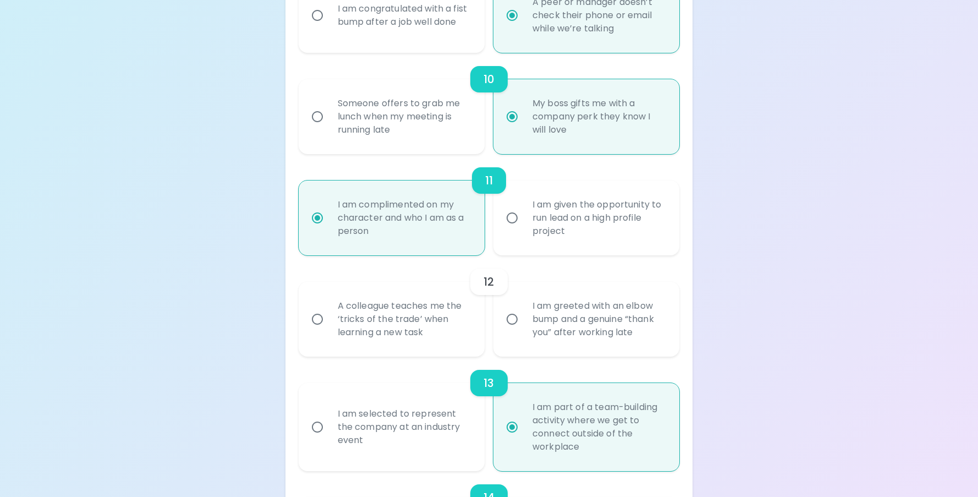
radio input "false"
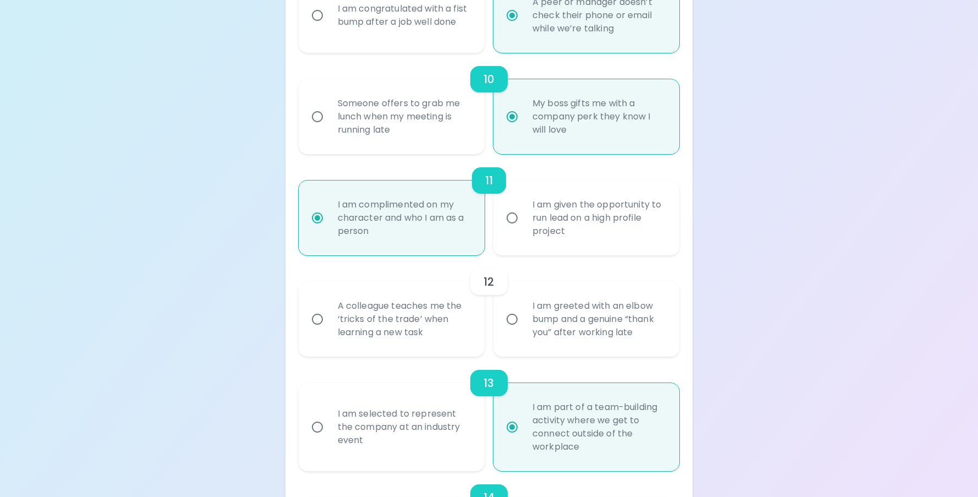
radio input "false"
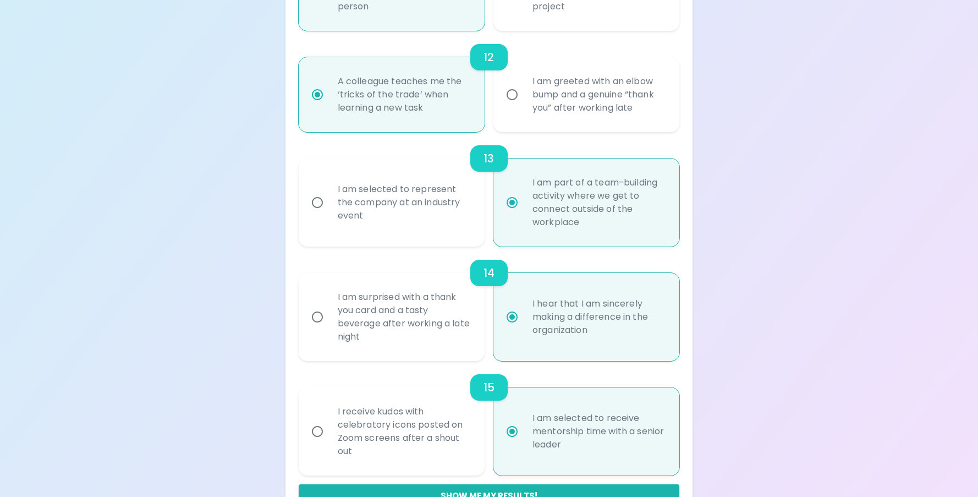
scroll to position [1392, 0]
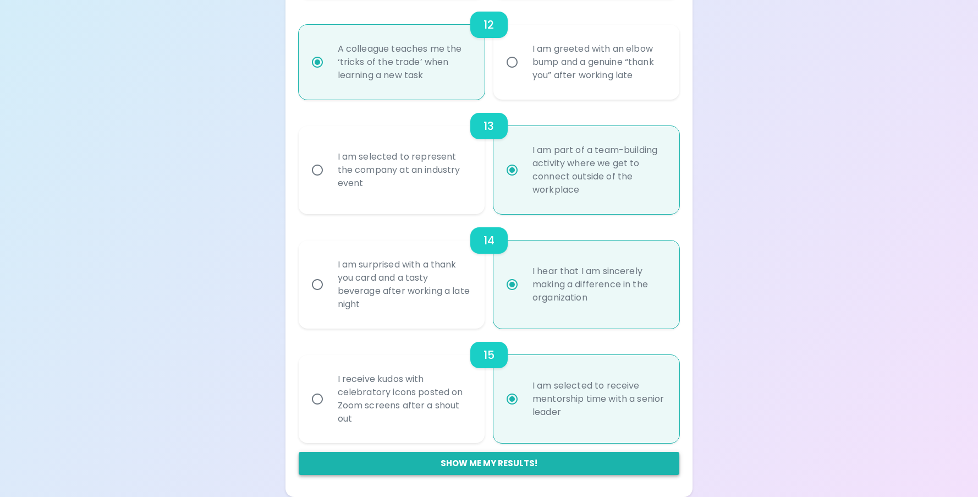
radio input "true"
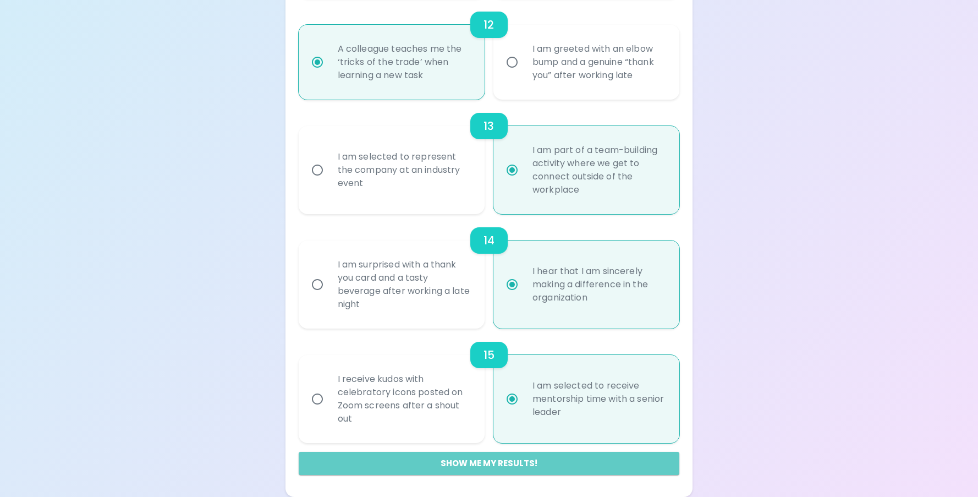
click at [468, 460] on button "Show me my results!" at bounding box center [489, 463] width 381 height 23
radio input "false"
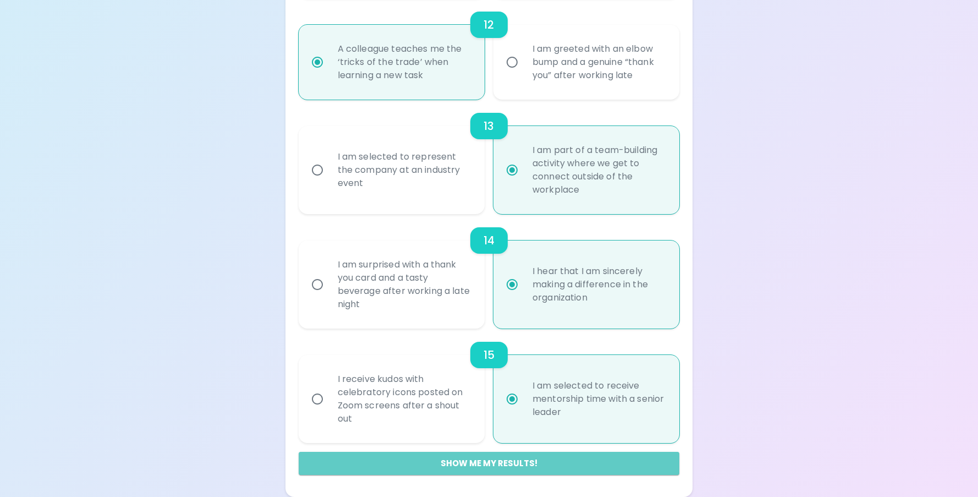
radio input "false"
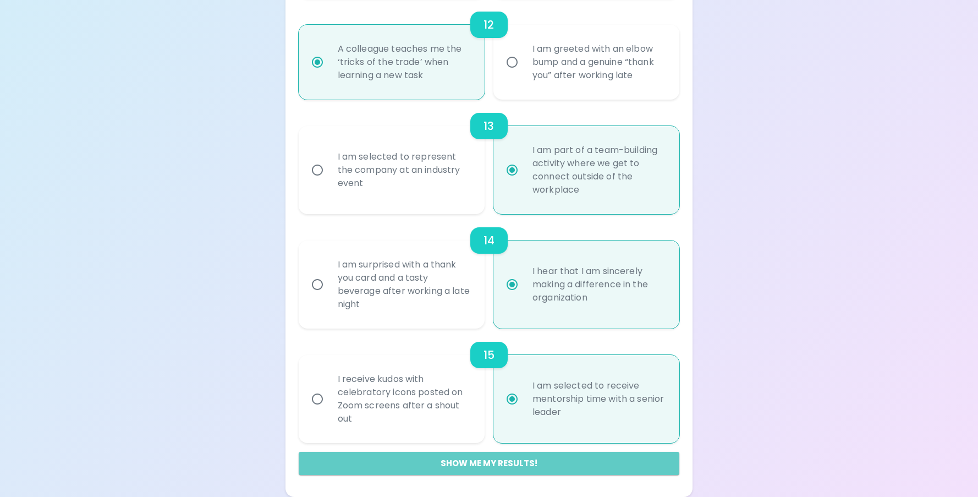
radio input "false"
radio input "true"
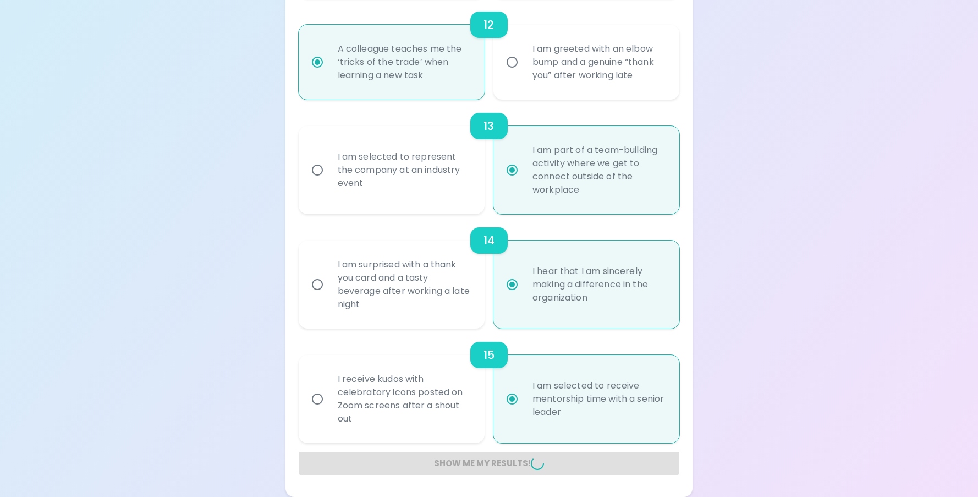
radio input "false"
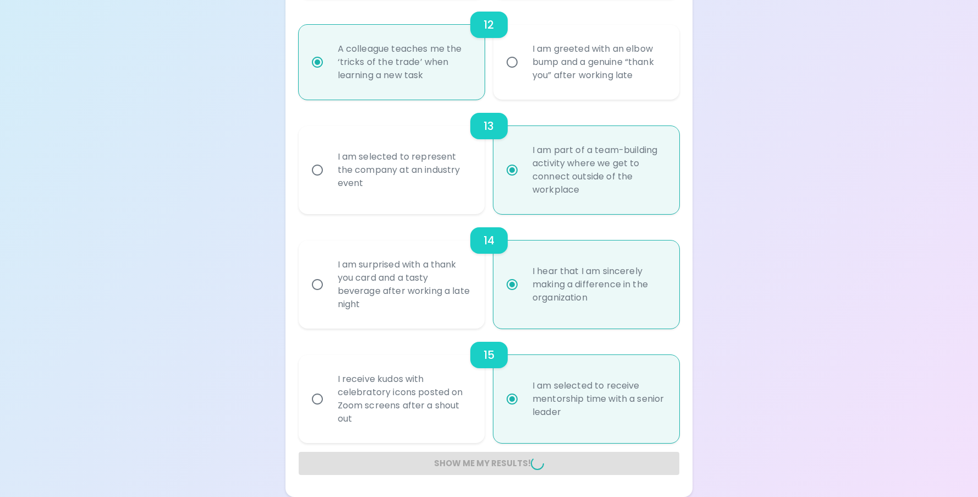
radio input "false"
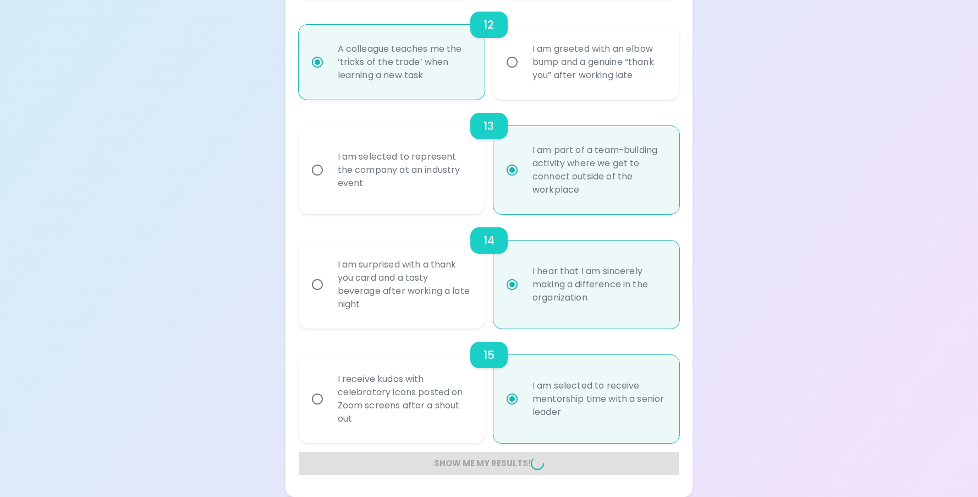
radio input "false"
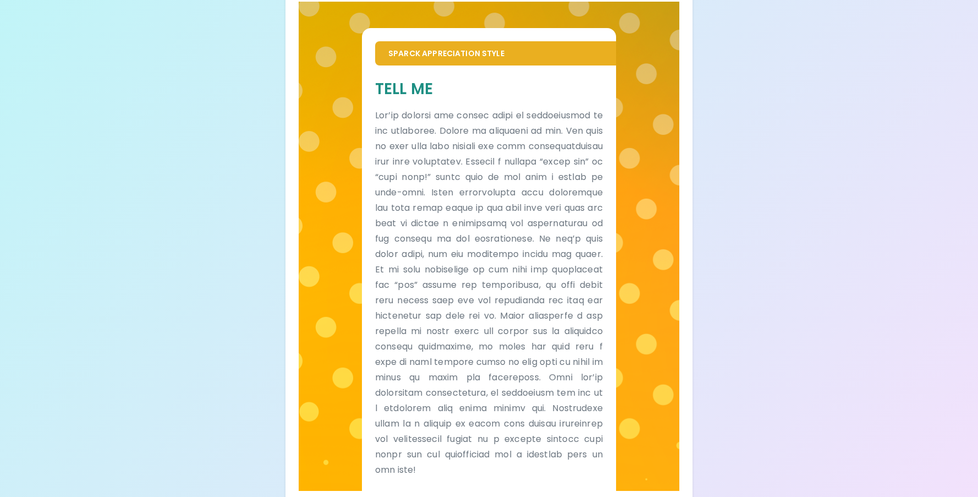
scroll to position [258, 0]
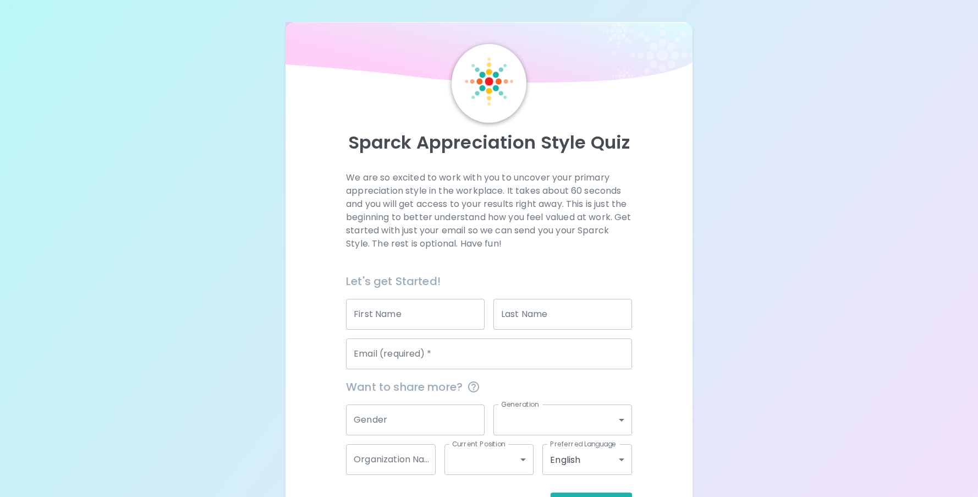
scroll to position [41, 0]
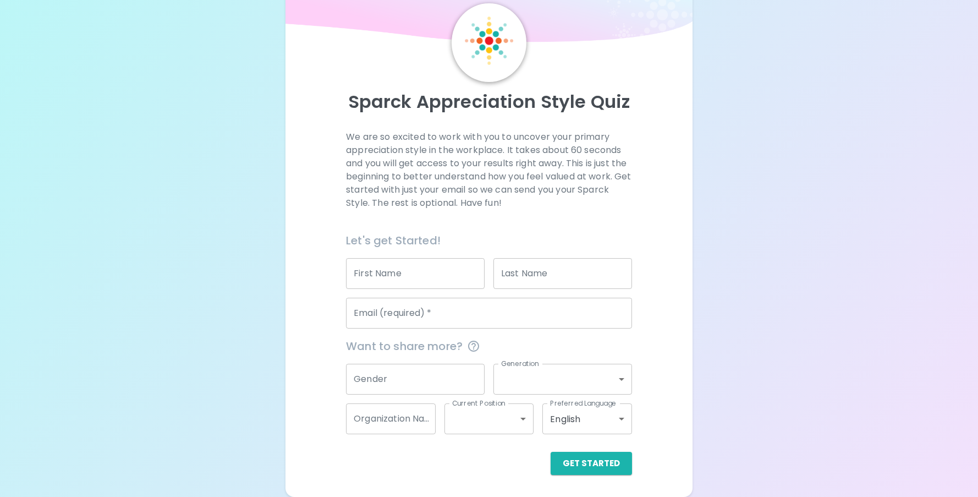
click at [446, 273] on input "First Name" at bounding box center [415, 273] width 139 height 31
type input "[PERSON_NAME]"
type input "[PERSON_NAME][EMAIL_ADDRESS][PERSON_NAME][DOMAIN_NAME][US_STATE]"
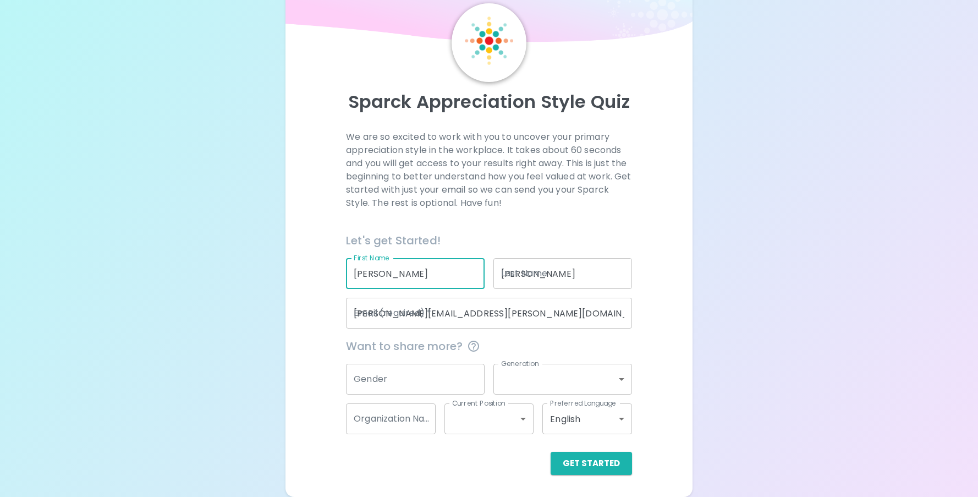
type input "[US_STATE] School for the Deaf"
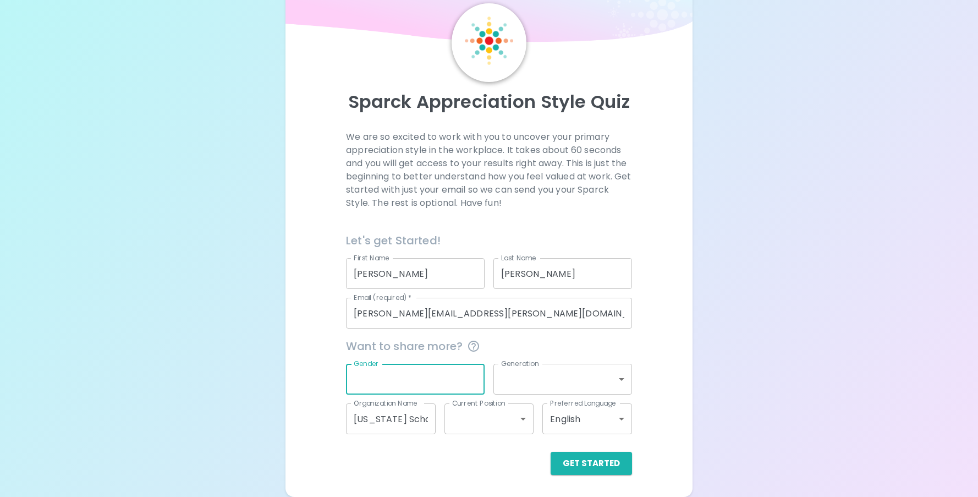
click at [430, 382] on input "Gender" at bounding box center [415, 379] width 139 height 31
type input "[DEMOGRAPHIC_DATA]"
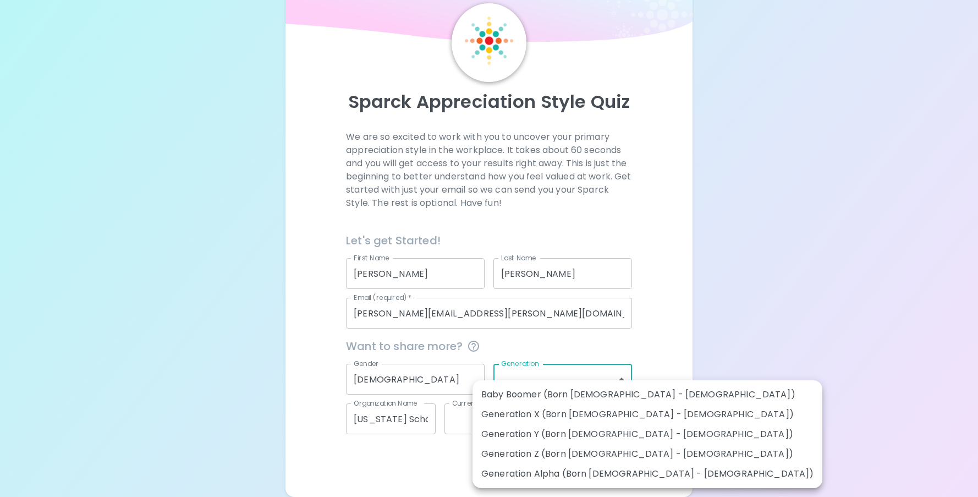
click at [506, 387] on body "Sparck Appreciation Style Quiz We are so excited to work with you to uncover yo…" at bounding box center [489, 228] width 978 height 538
click at [511, 417] on li "Generation X (Born [DEMOGRAPHIC_DATA] - [DEMOGRAPHIC_DATA])" at bounding box center [648, 414] width 350 height 20
type input "generation_x"
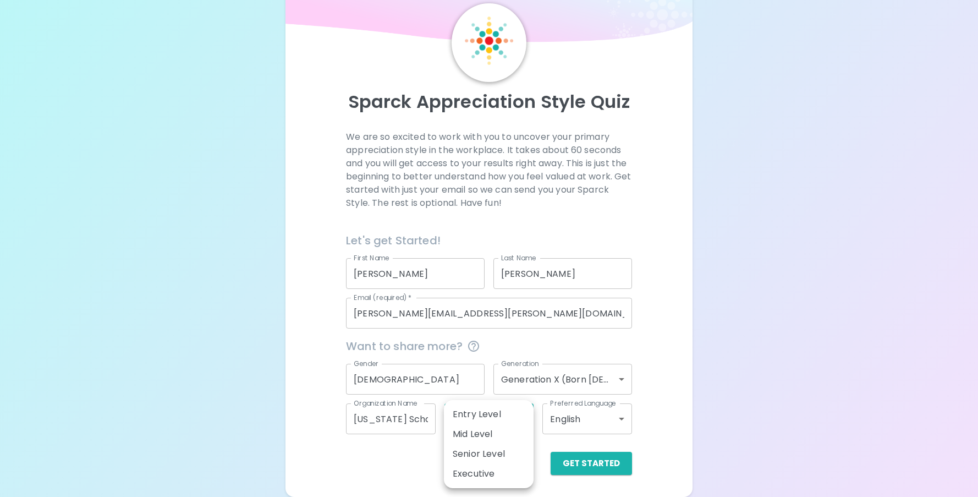
click at [489, 427] on body "Sparck Appreciation Style Quiz We are so excited to work with you to uncover yo…" at bounding box center [489, 228] width 978 height 538
click at [487, 430] on li "Mid Level" at bounding box center [489, 434] width 90 height 20
type input "mid_level"
click at [603, 459] on button "Get Started" at bounding box center [591, 463] width 81 height 23
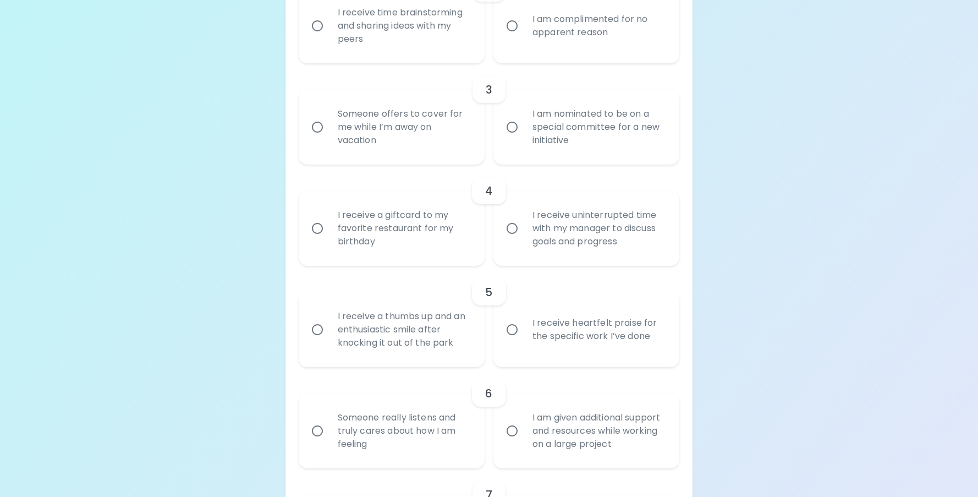
scroll to position [0, 0]
